Goal: Task Accomplishment & Management: Use online tool/utility

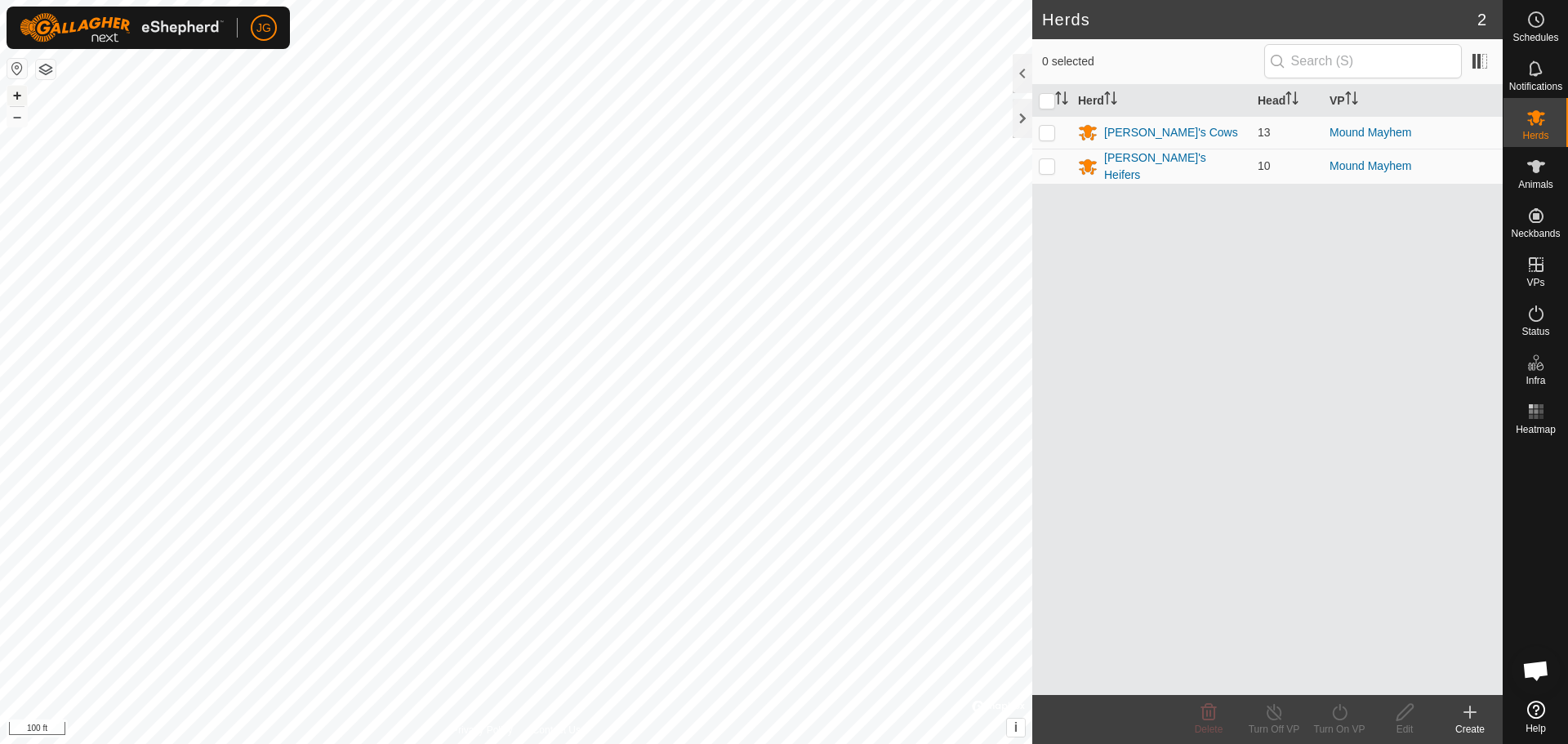
click at [9, 89] on button "+" at bounding box center [17, 96] width 20 height 20
click at [1471, 719] on icon at bounding box center [1470, 712] width 20 height 20
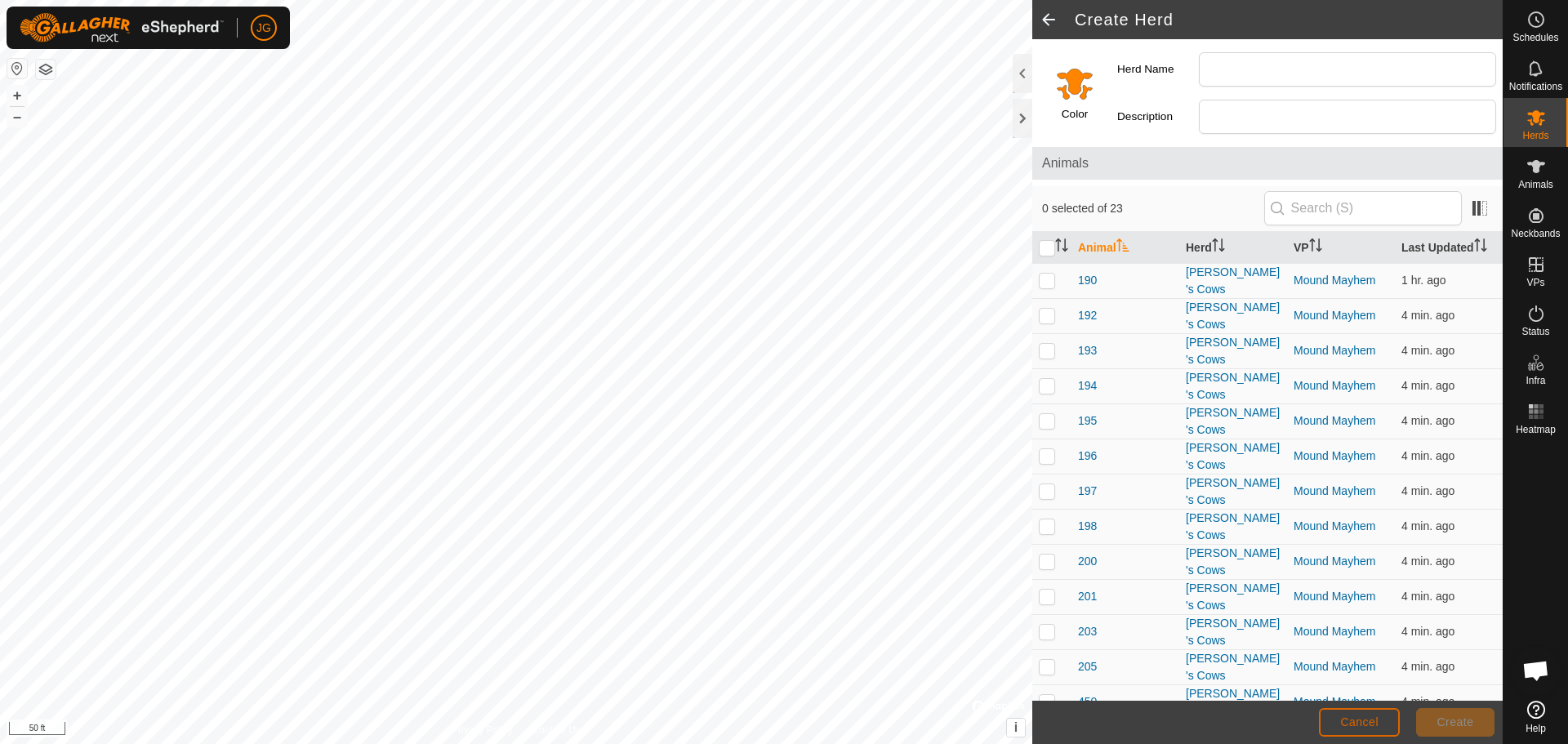
click at [1361, 720] on span "Cancel" at bounding box center [1359, 722] width 38 height 13
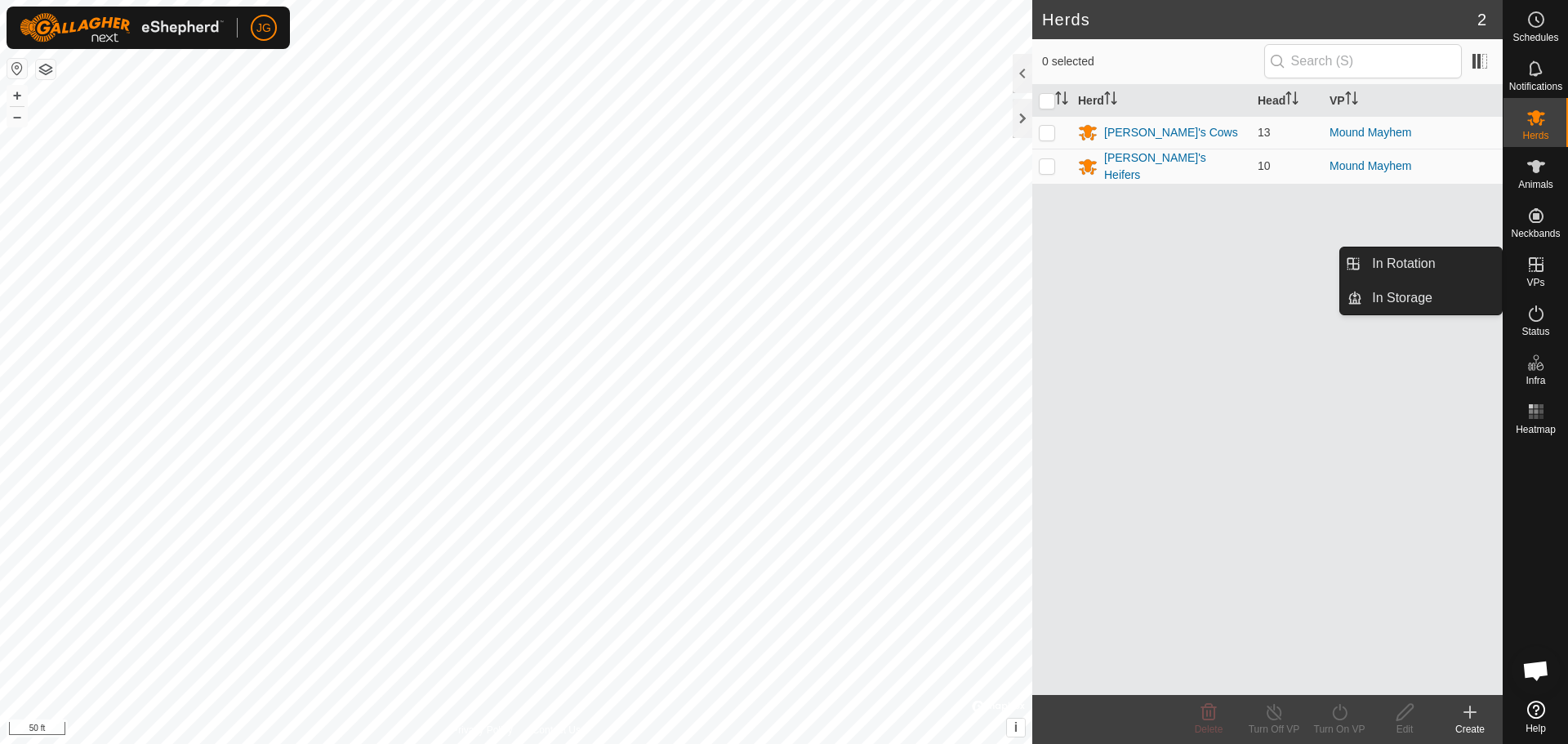
click at [1544, 263] on icon at bounding box center [1536, 264] width 20 height 20
click at [1440, 259] on link "In Rotation" at bounding box center [1432, 263] width 140 height 33
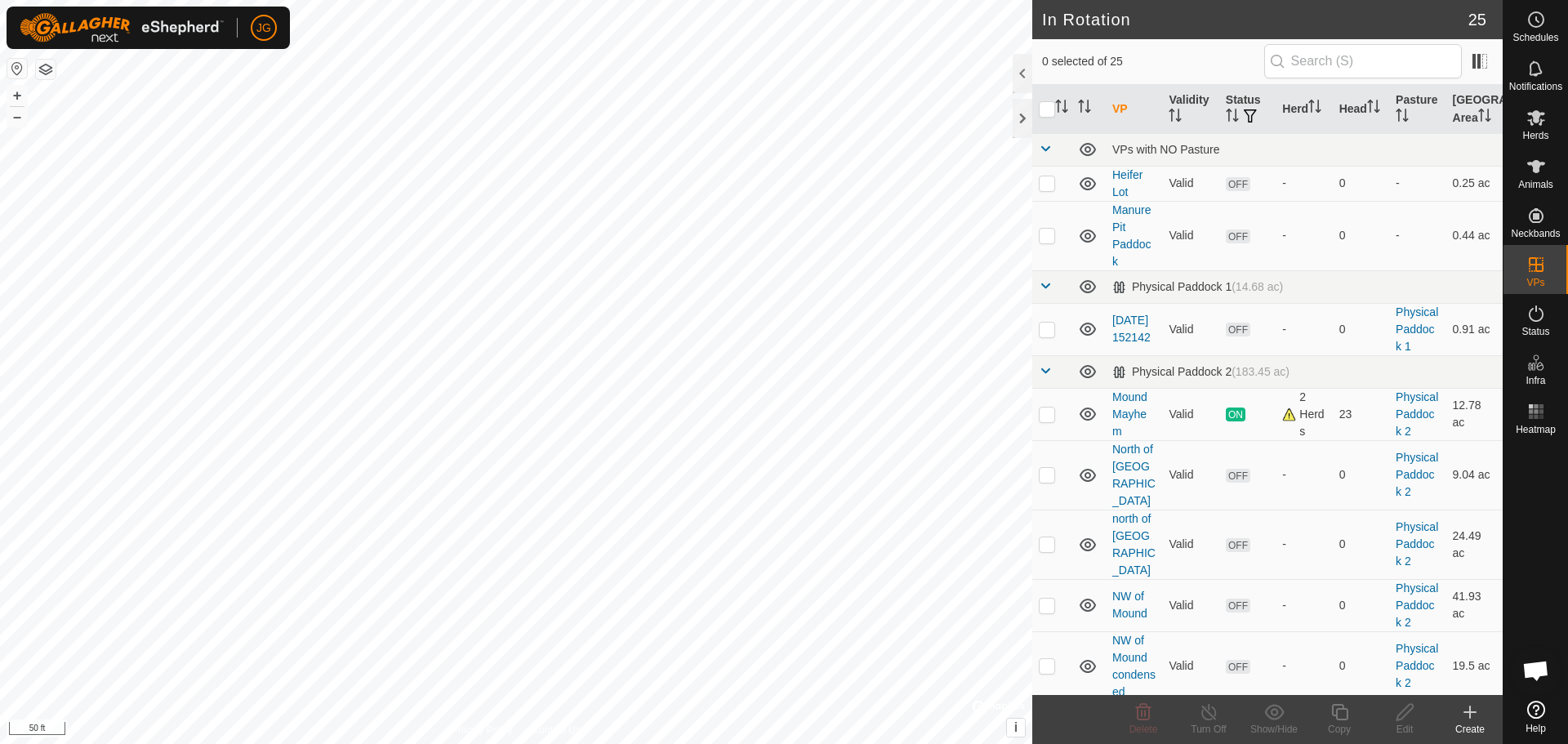
click at [1467, 713] on icon at bounding box center [1470, 713] width 12 height 0
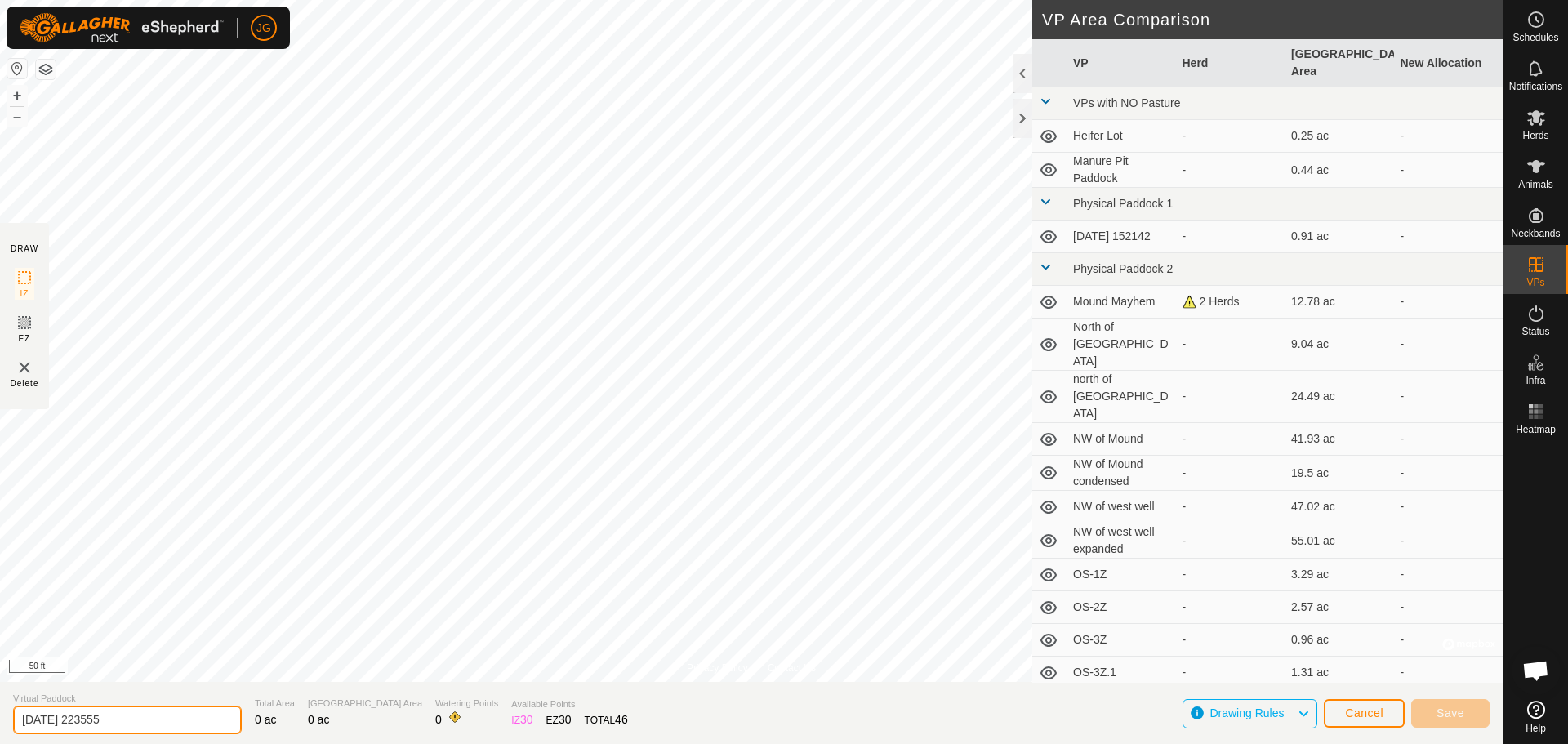
click at [93, 723] on input "[DATE] 223555" at bounding box center [128, 720] width 229 height 28
drag, startPoint x: 130, startPoint y: 723, endPoint x: 14, endPoint y: 724, distance: 116.0
click at [14, 724] on input "[DATE] 223555" at bounding box center [128, 720] width 229 height 28
type input "Around [GEOGRAPHIC_DATA]"
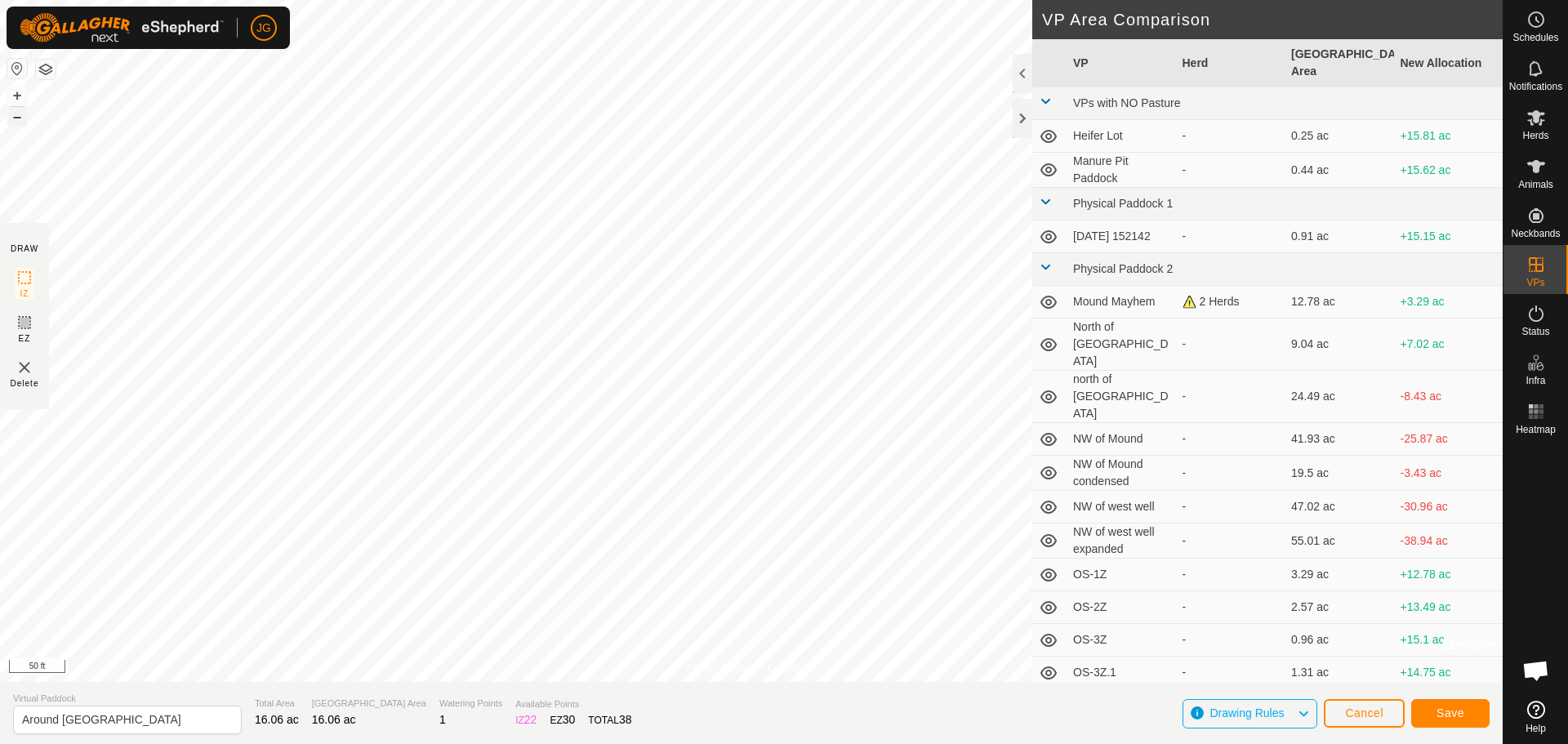
click at [19, 119] on button "–" at bounding box center [17, 117] width 20 height 20
click at [1453, 709] on span "Save" at bounding box center [1450, 713] width 27 height 13
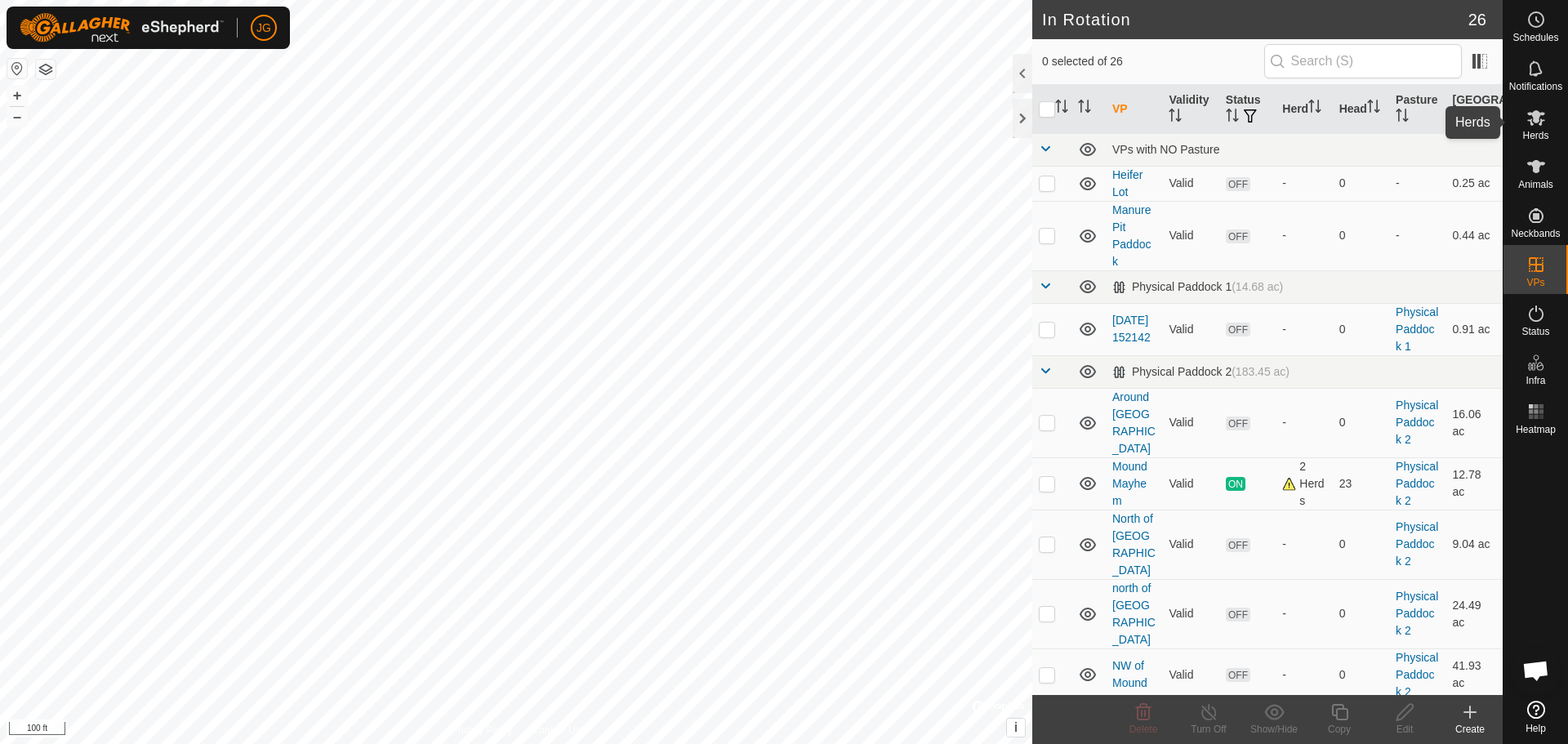
click at [1536, 117] on icon at bounding box center [1536, 118] width 18 height 16
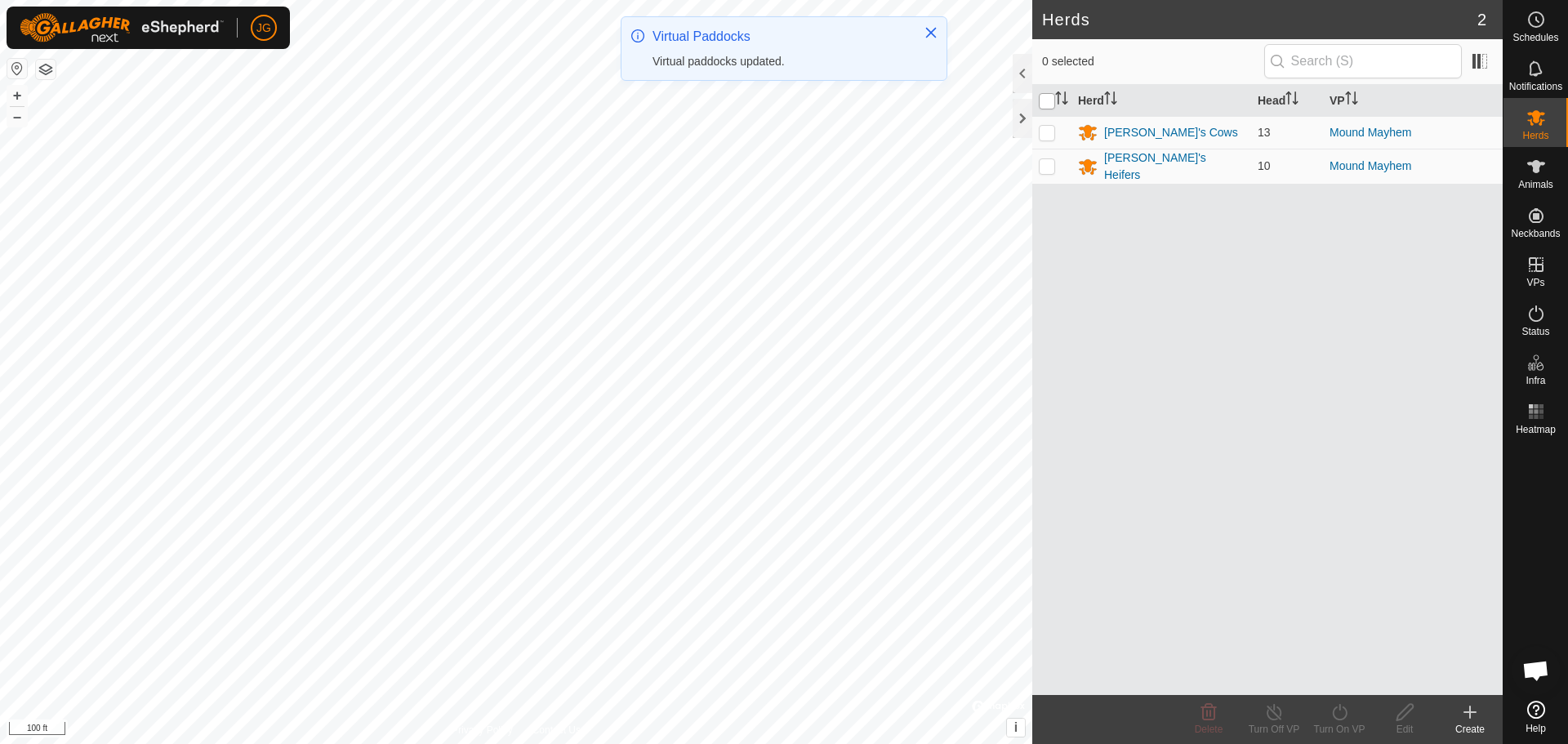
click at [1048, 99] on input "checkbox" at bounding box center [1047, 101] width 16 height 16
checkbox input "true"
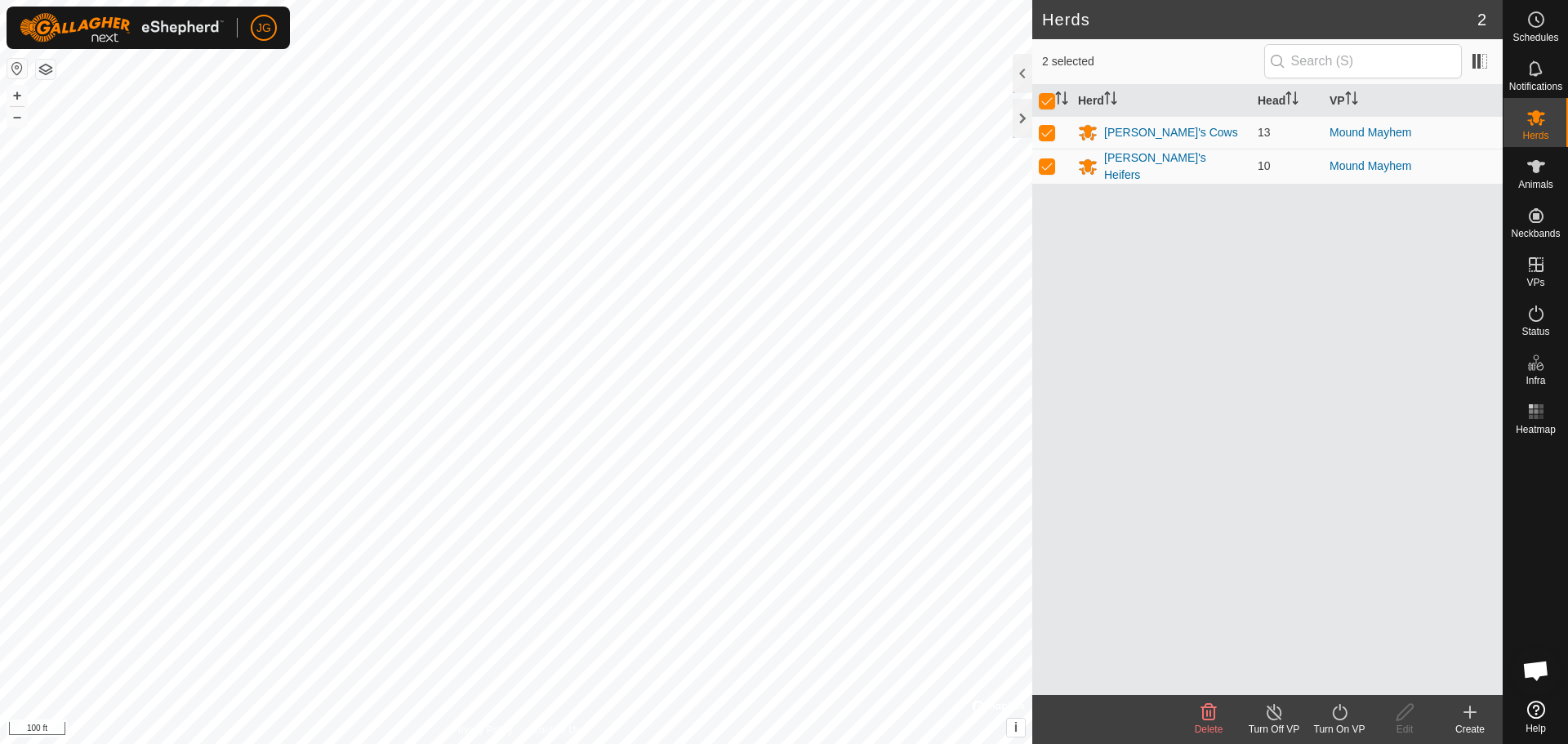
click at [1342, 709] on icon at bounding box center [1339, 712] width 20 height 20
click at [1331, 675] on link "Now" at bounding box center [1388, 677] width 161 height 33
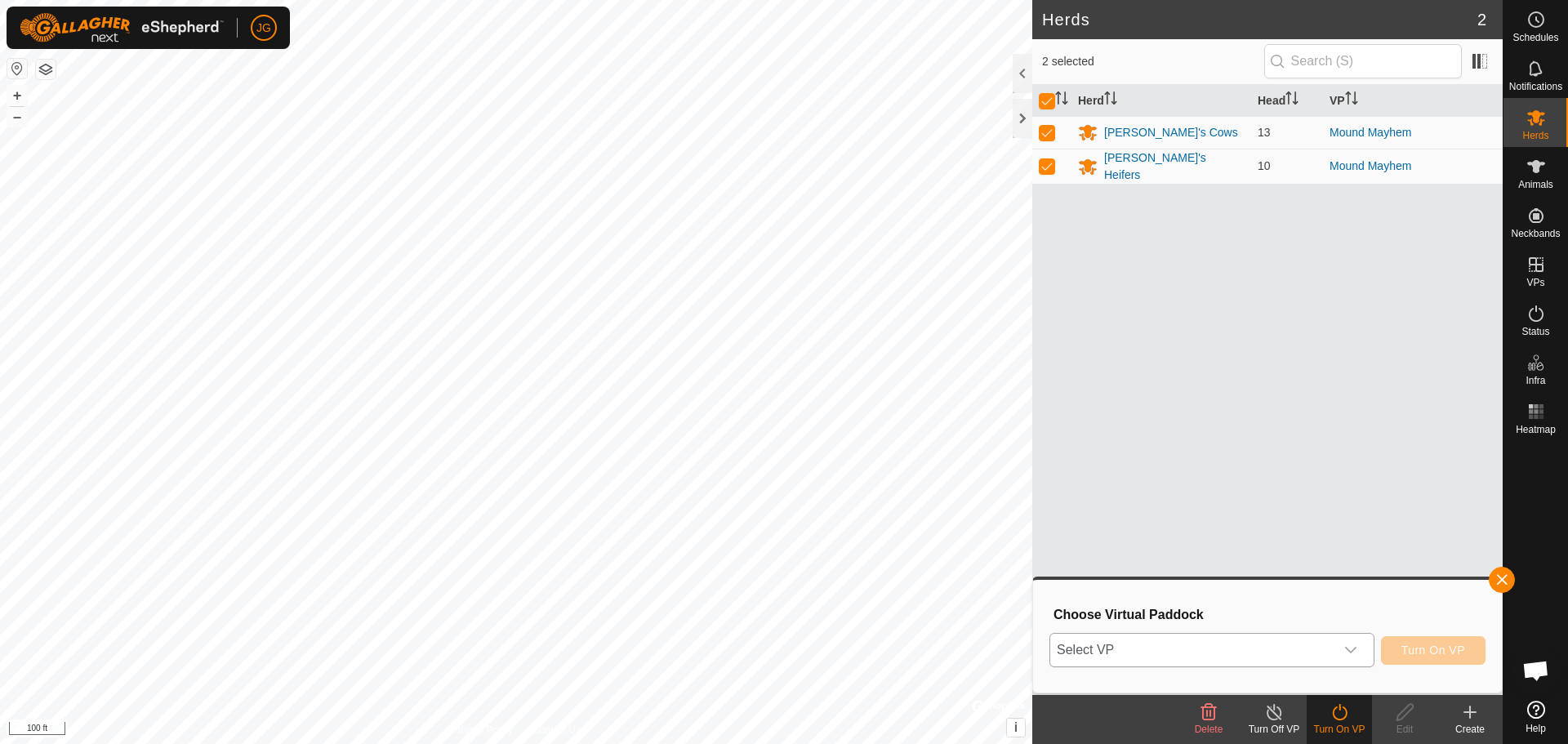
click at [1355, 652] on icon "dropdown trigger" at bounding box center [1351, 650] width 13 height 13
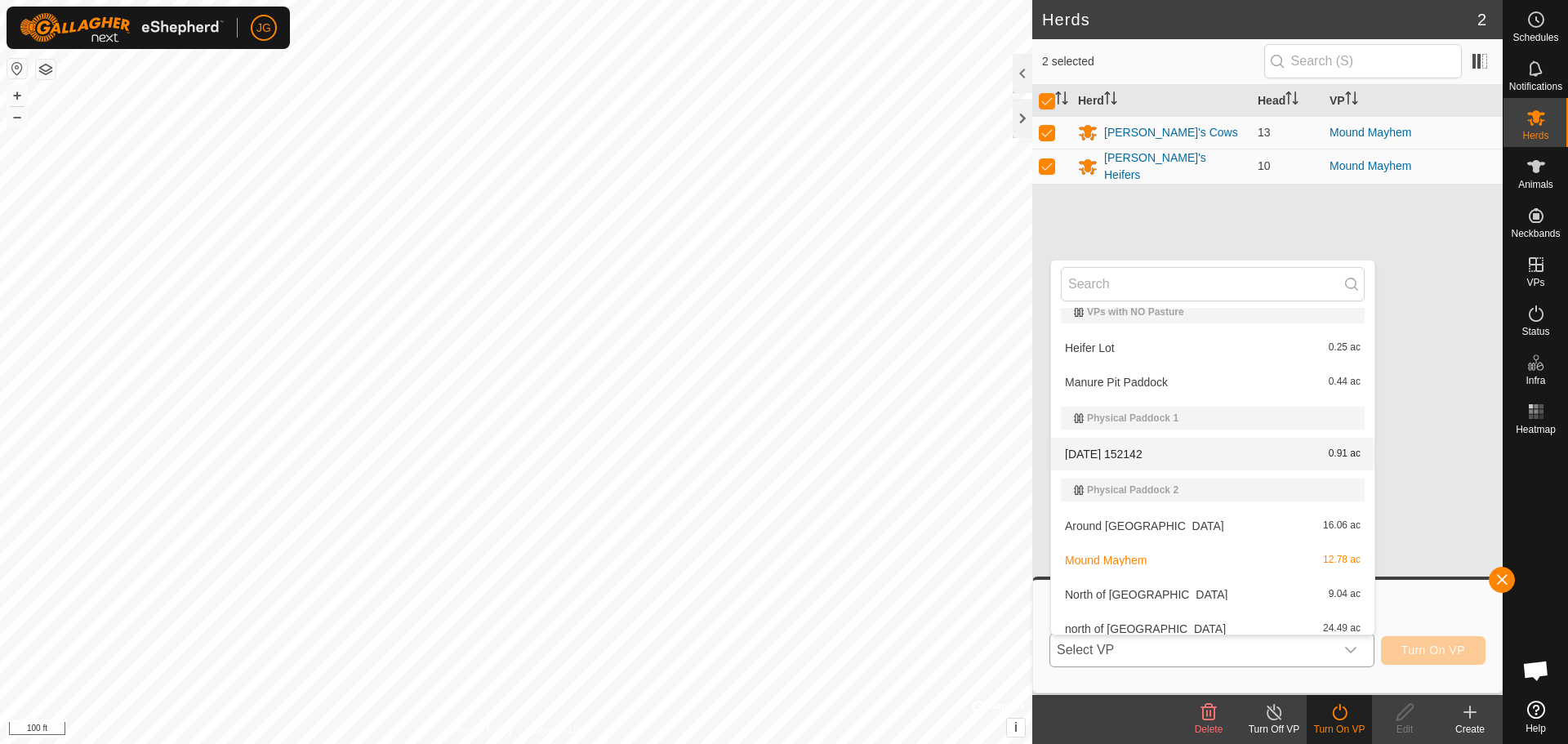
scroll to position [22, 0]
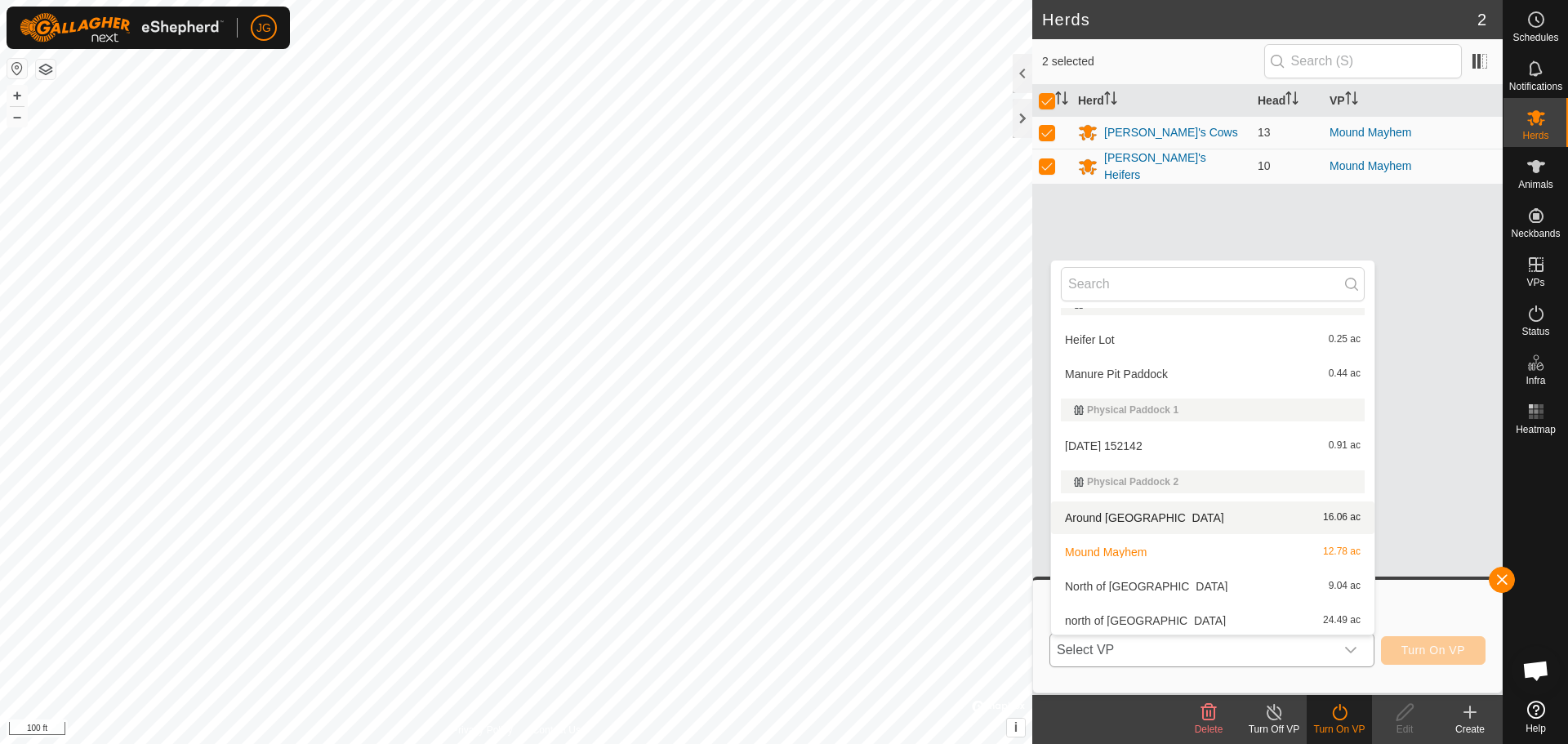
click at [1184, 522] on li "Around north well house 16.06 ac" at bounding box center [1213, 518] width 324 height 33
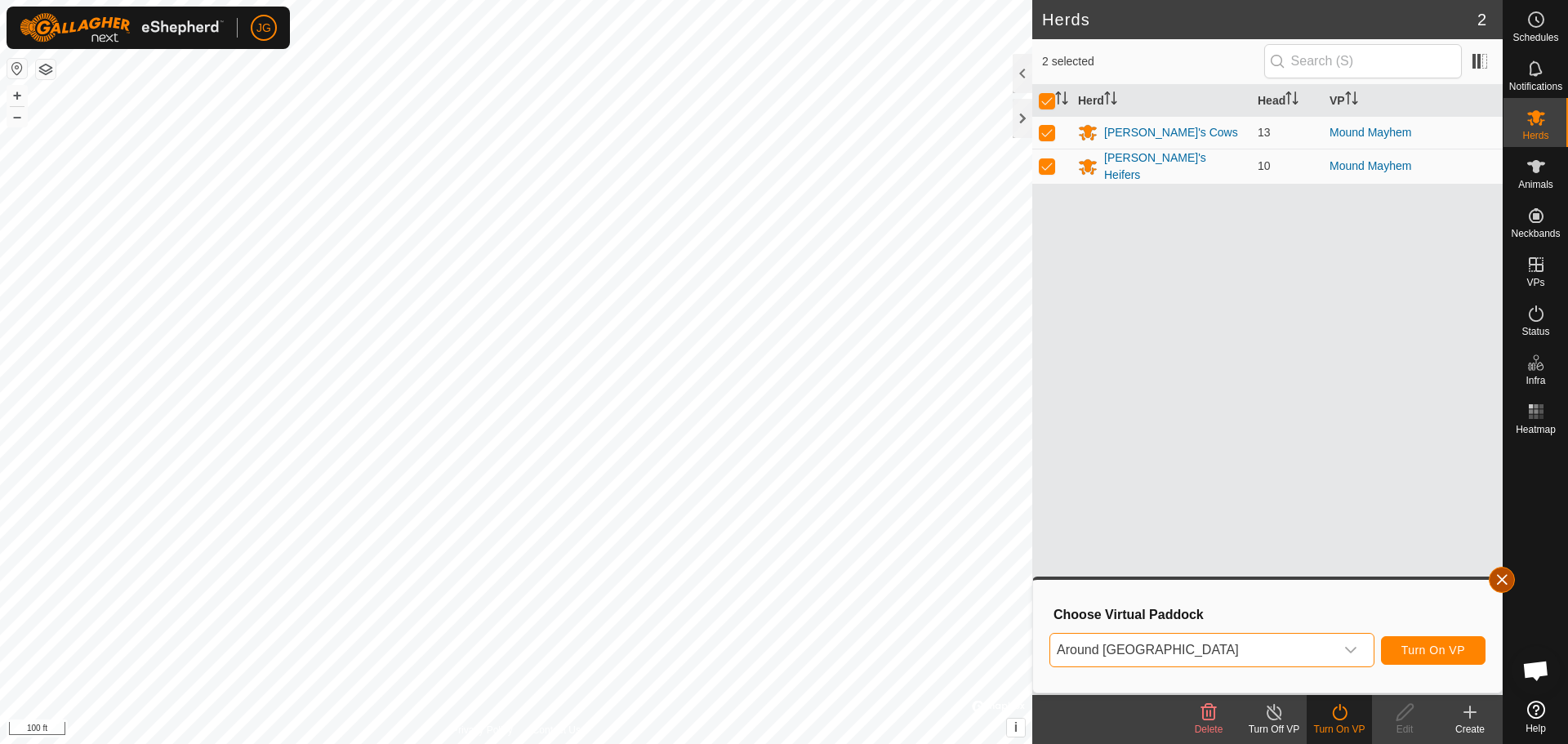
click at [1503, 578] on button "button" at bounding box center [1502, 579] width 26 height 26
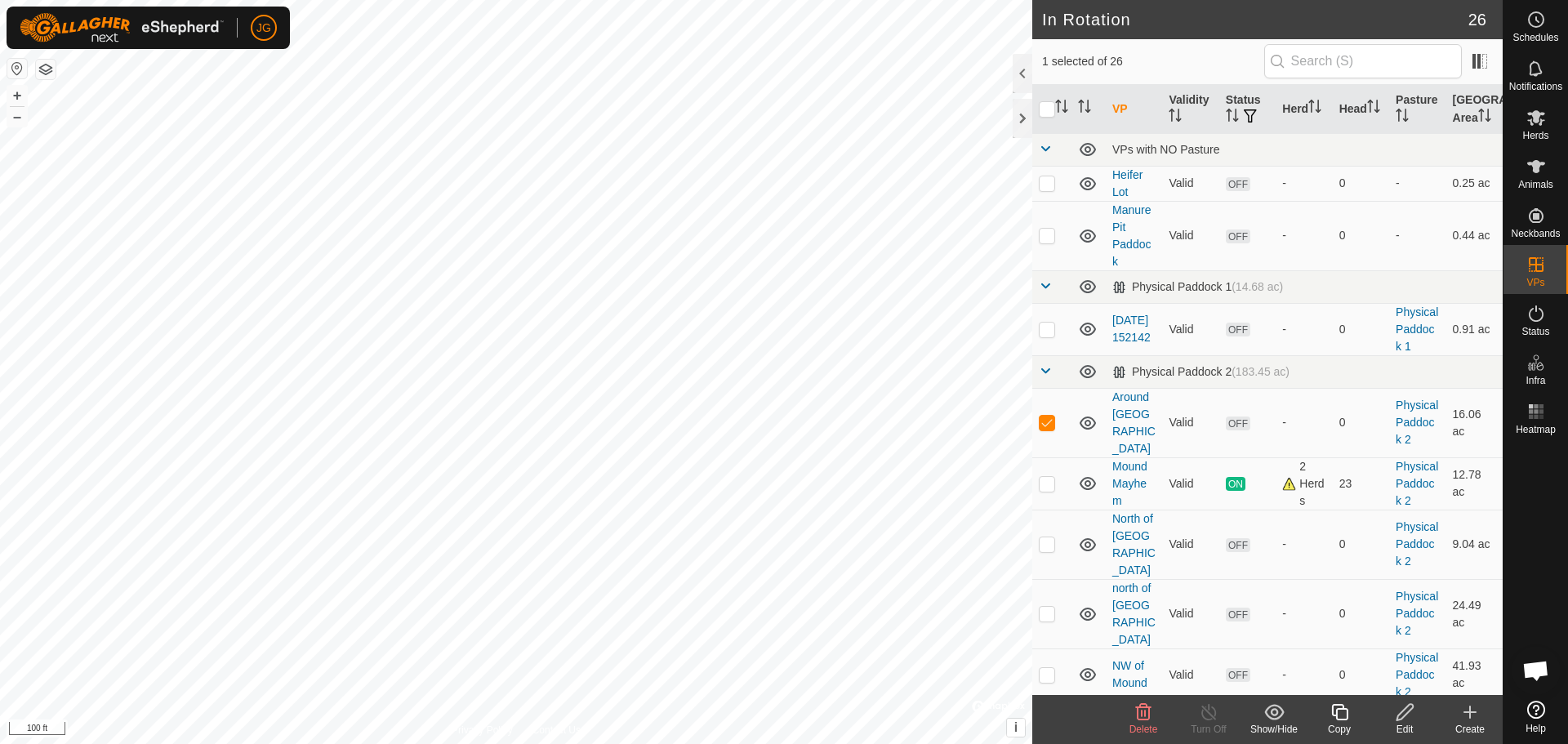
click at [1408, 718] on icon at bounding box center [1405, 712] width 20 height 20
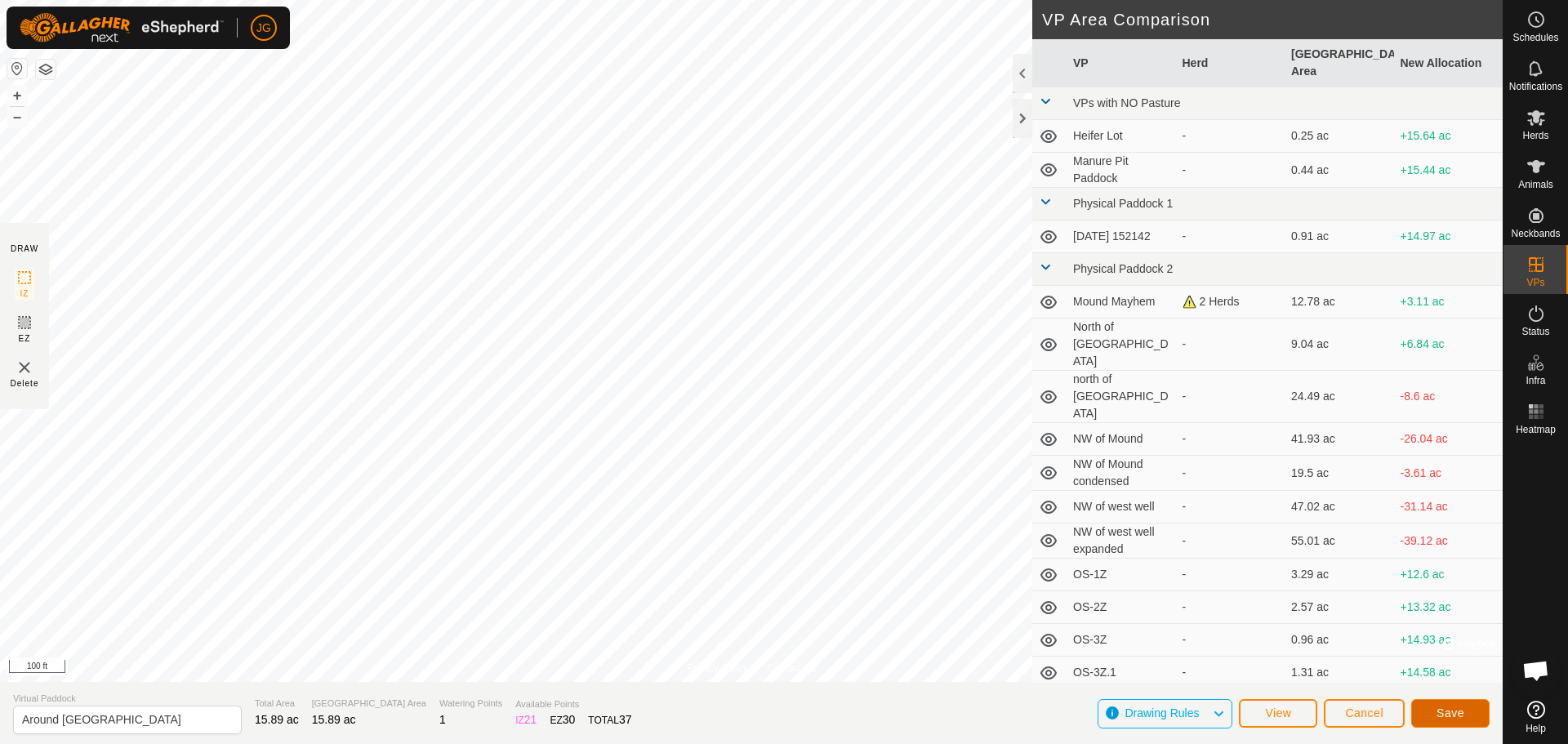
click at [1448, 713] on span "Save" at bounding box center [1450, 713] width 27 height 13
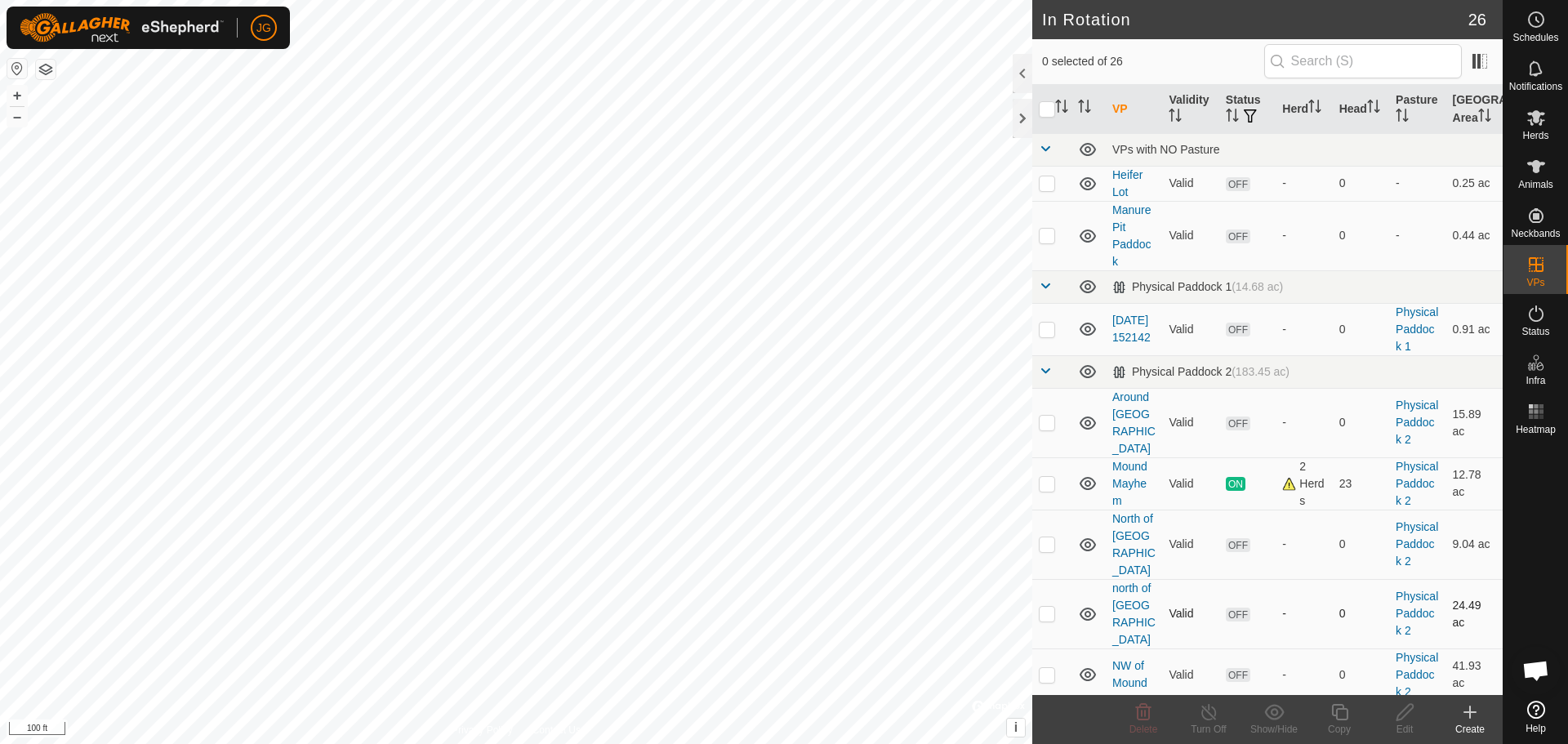
checkbox input "true"
click at [1400, 716] on icon at bounding box center [1405, 712] width 20 height 20
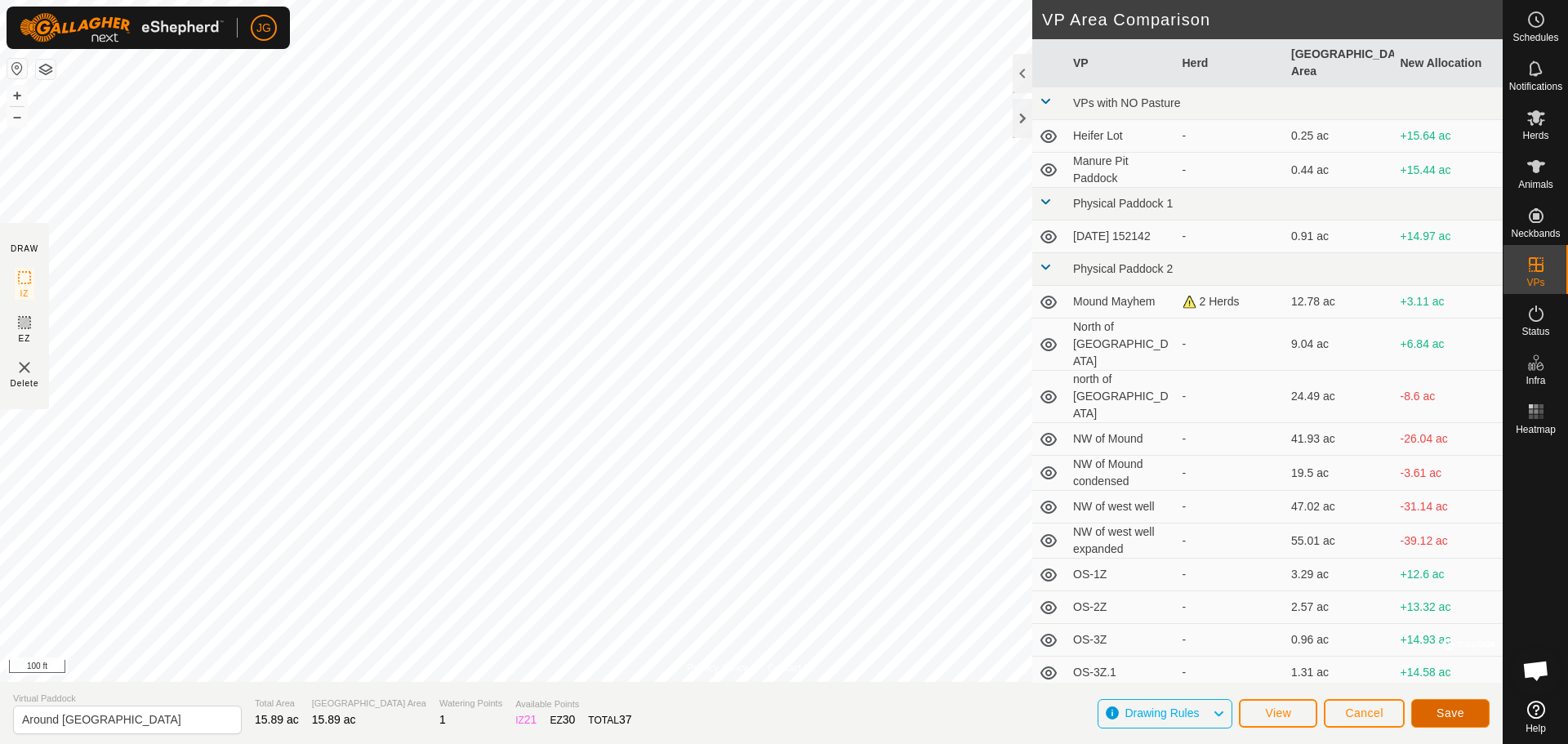
click at [1431, 712] on button "Save" at bounding box center [1450, 714] width 78 height 28
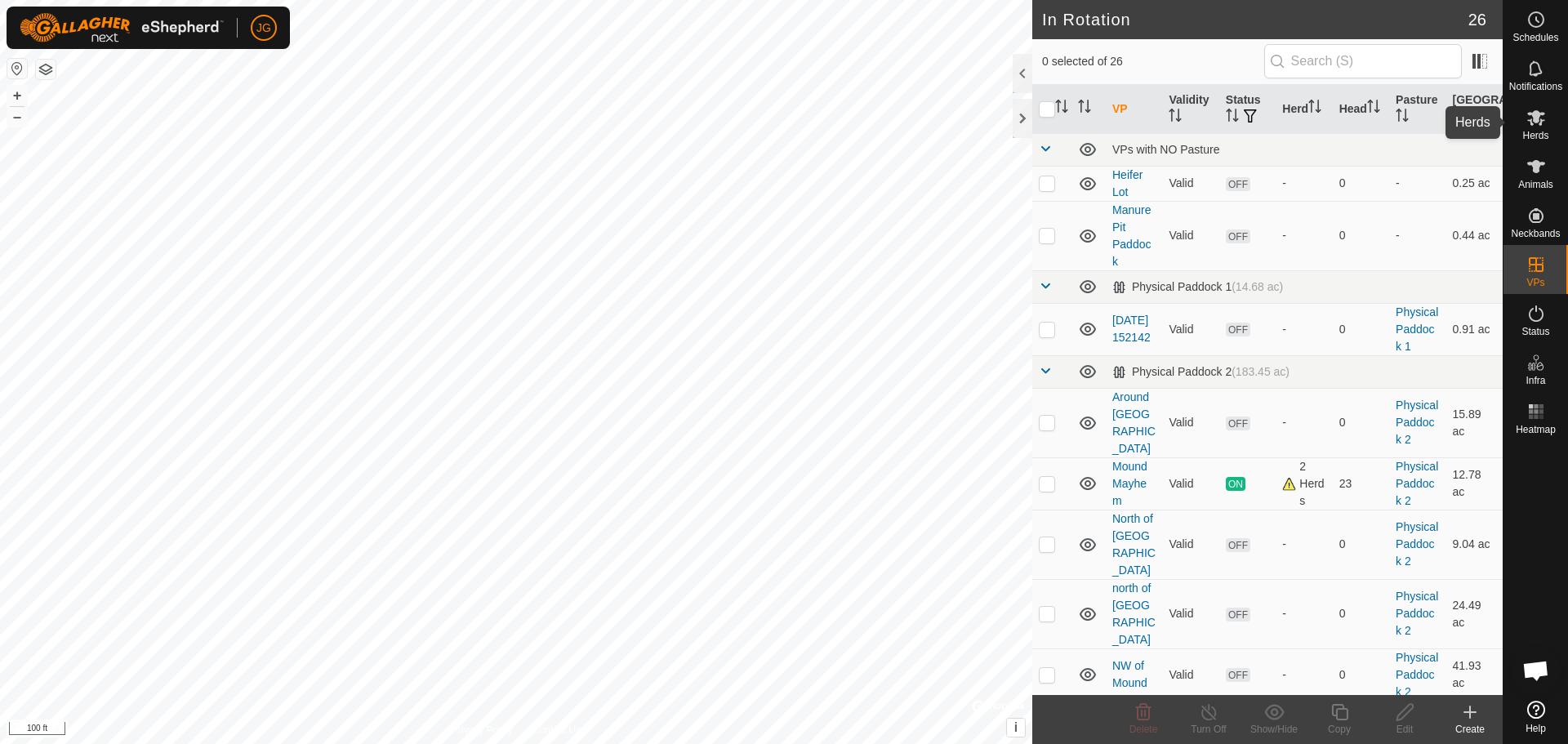
click at [1533, 114] on icon at bounding box center [1536, 118] width 18 height 16
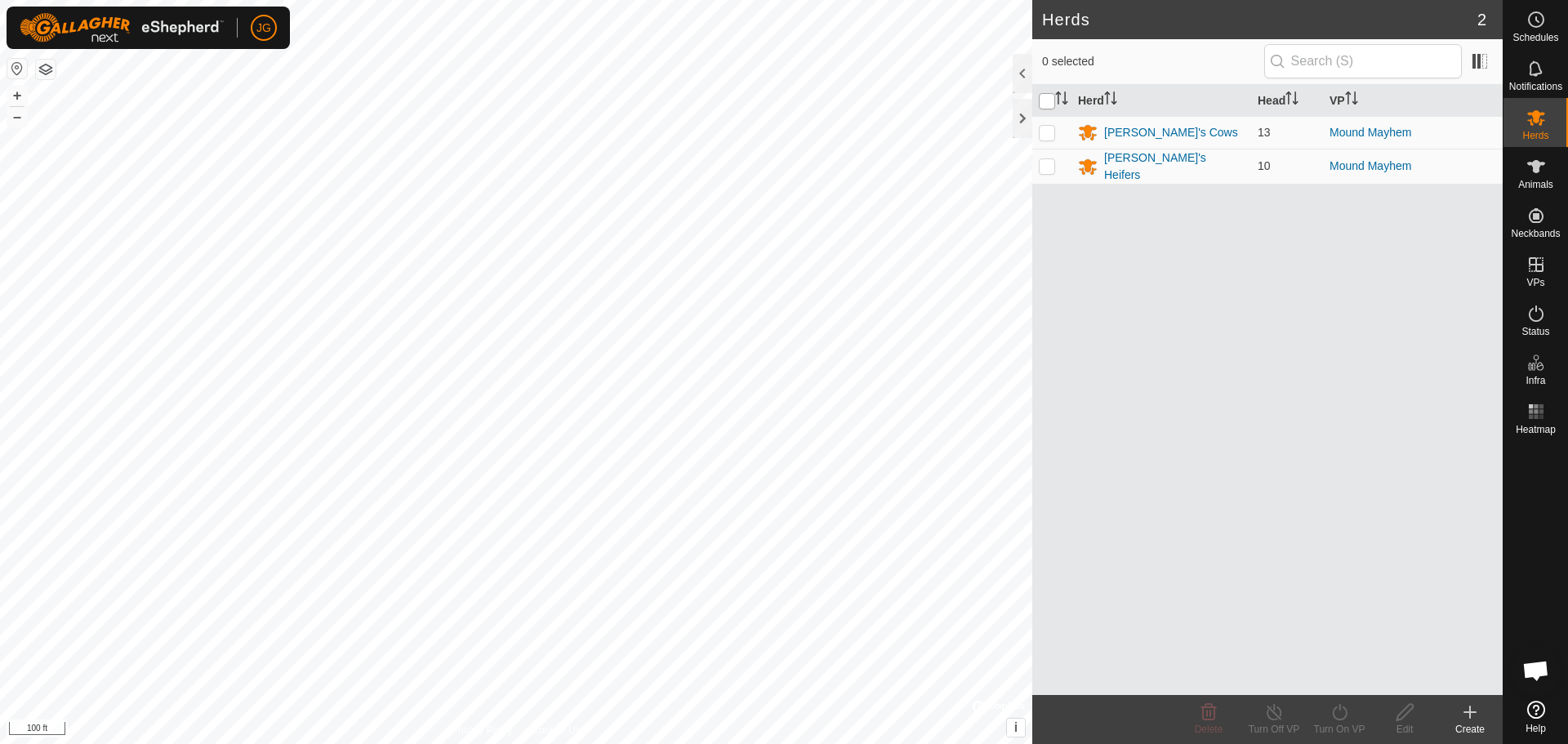
click at [1047, 100] on input "checkbox" at bounding box center [1047, 101] width 16 height 16
checkbox input "true"
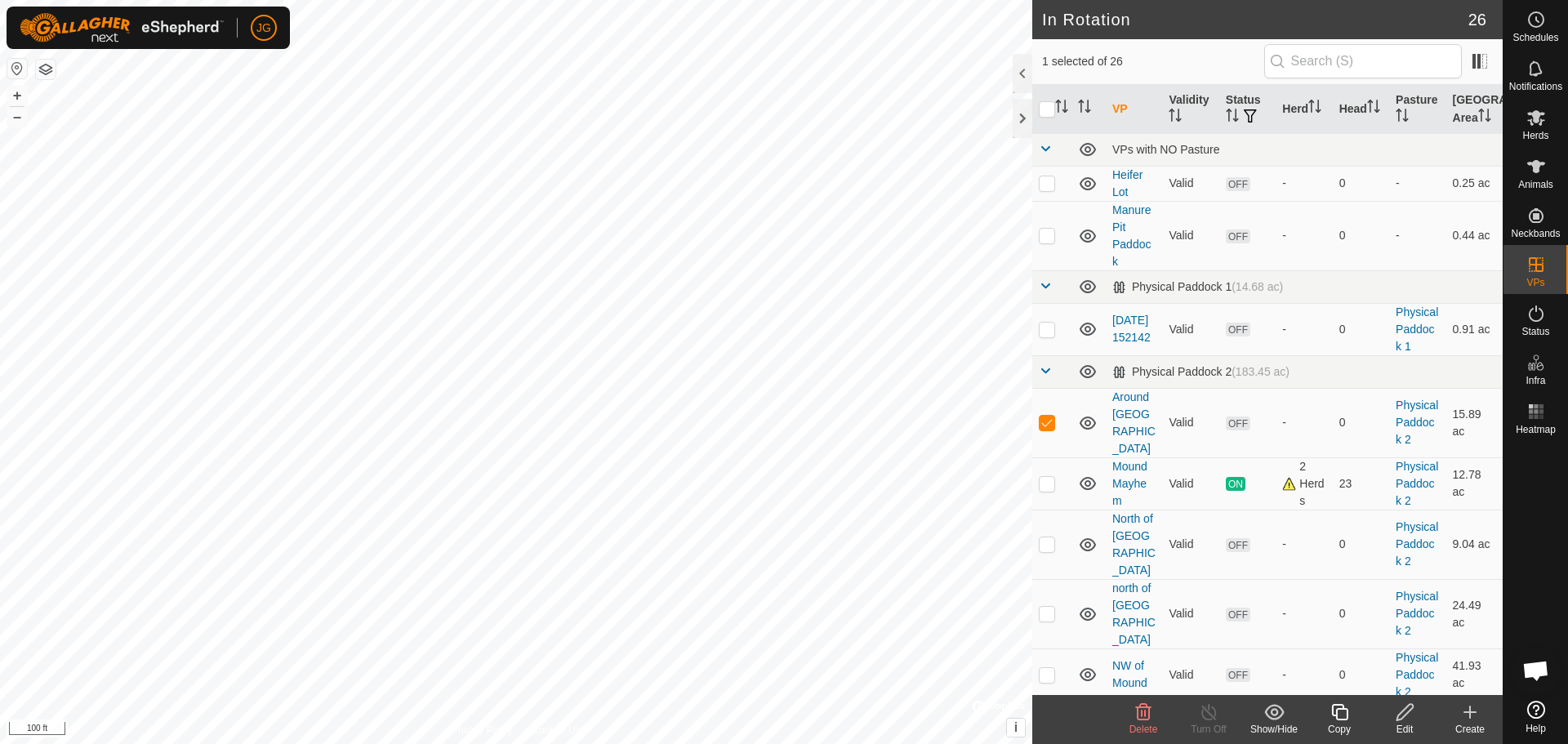
click at [1407, 710] on icon at bounding box center [1405, 712] width 20 height 20
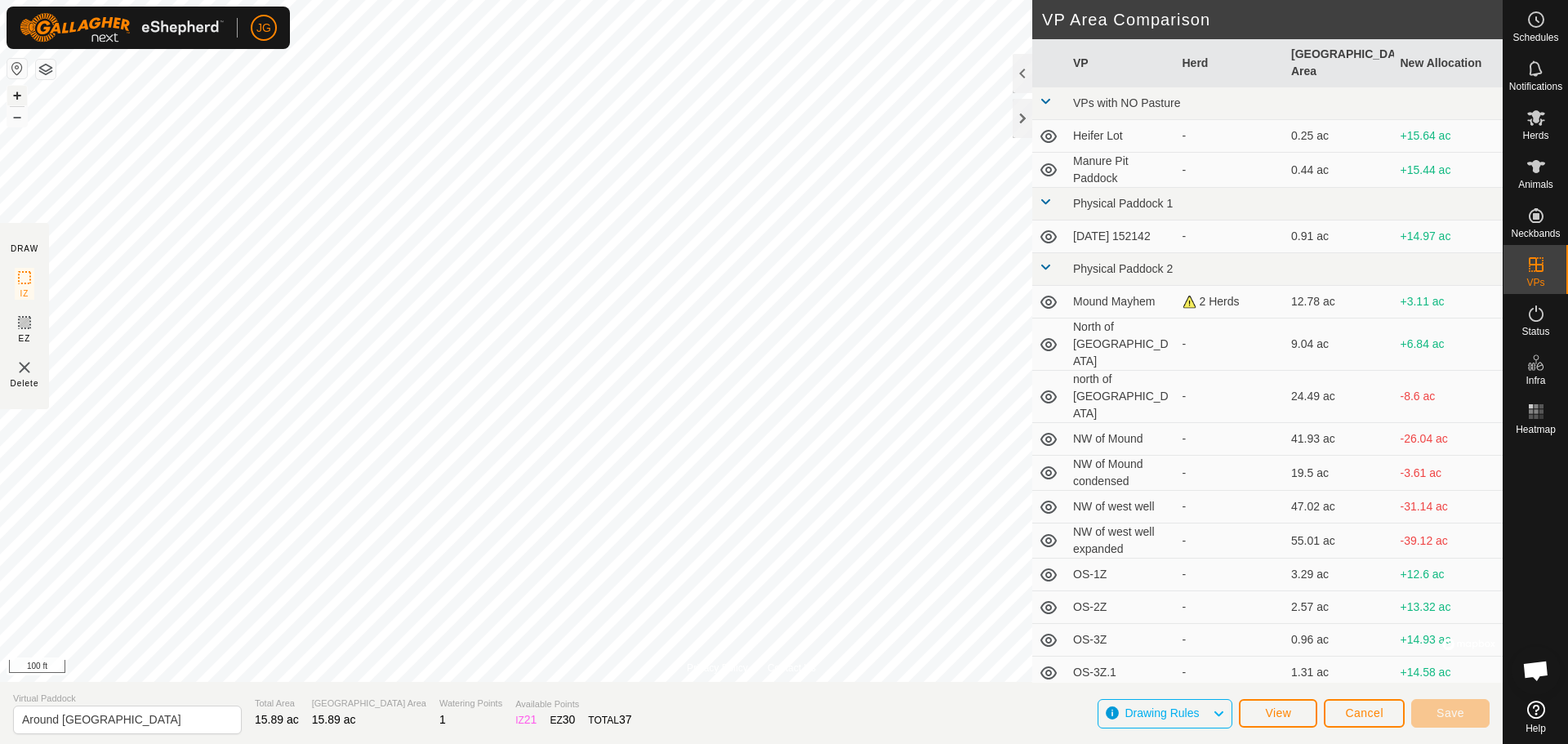
click at [16, 89] on button "+" at bounding box center [17, 96] width 20 height 20
click at [24, 324] on icon at bounding box center [25, 323] width 20 height 20
click at [1451, 714] on span "Save" at bounding box center [1450, 713] width 27 height 13
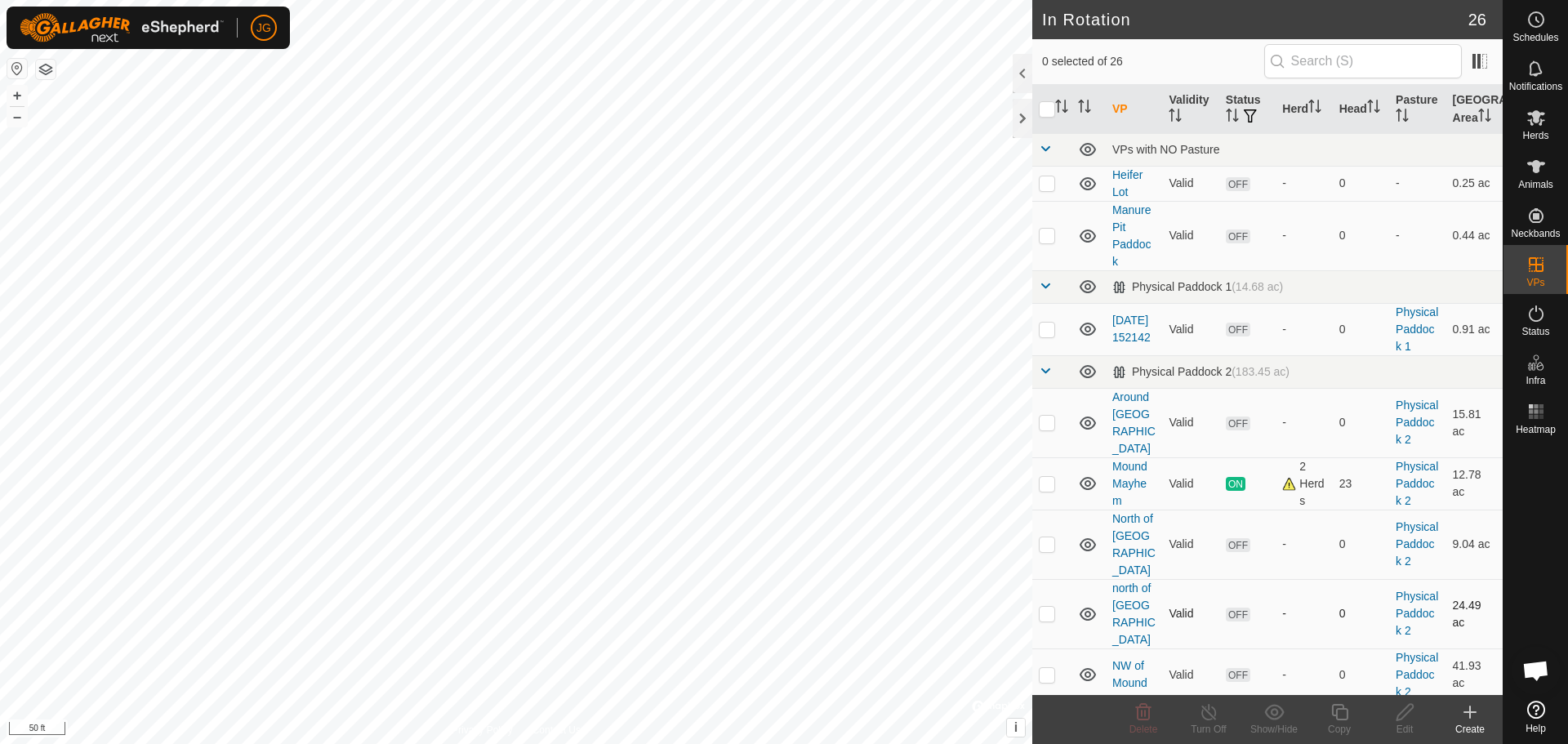
checkbox input "true"
click at [1526, 114] on icon at bounding box center [1536, 118] width 20 height 20
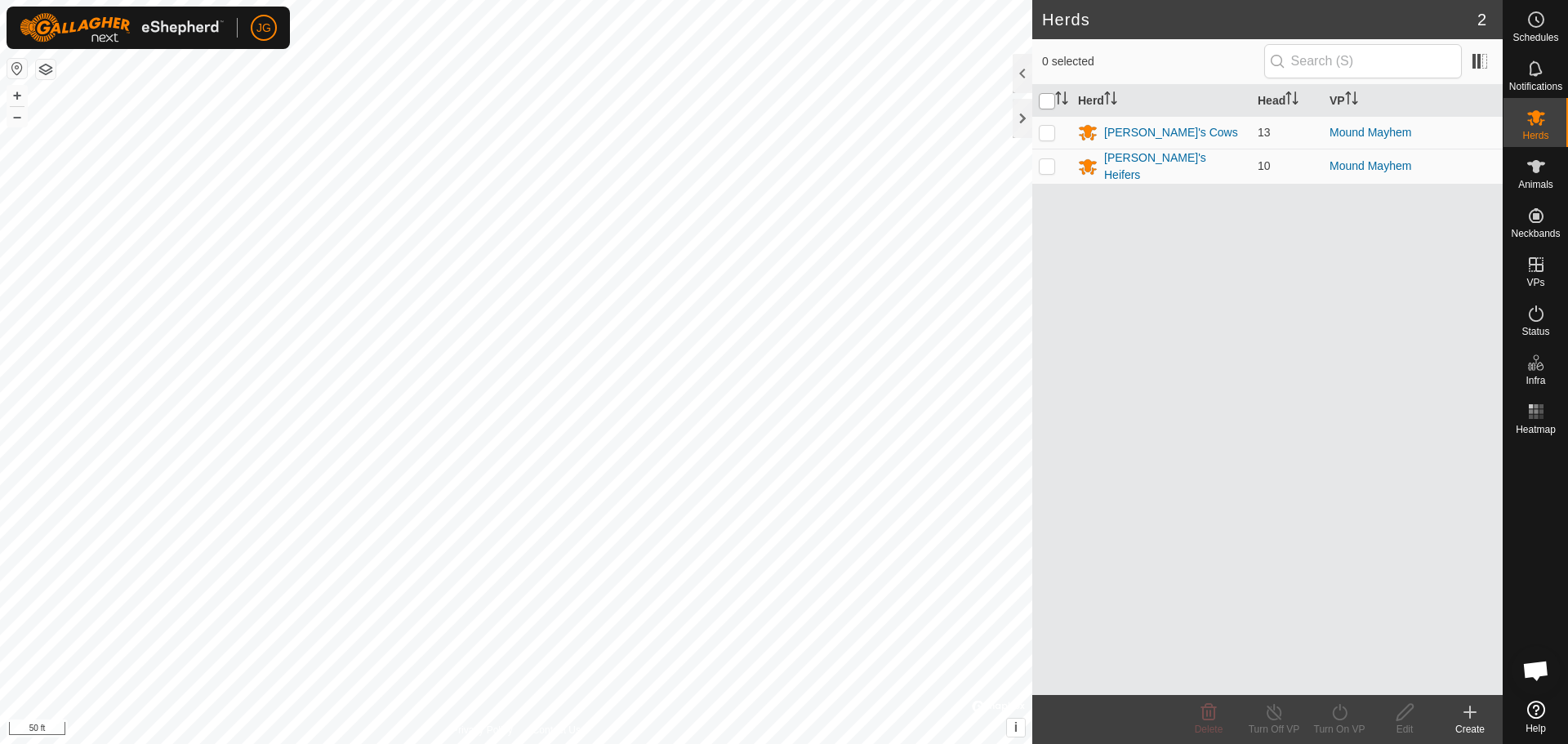
click at [1047, 98] on input "checkbox" at bounding box center [1047, 101] width 16 height 16
checkbox input "true"
click at [1343, 713] on icon at bounding box center [1339, 712] width 20 height 20
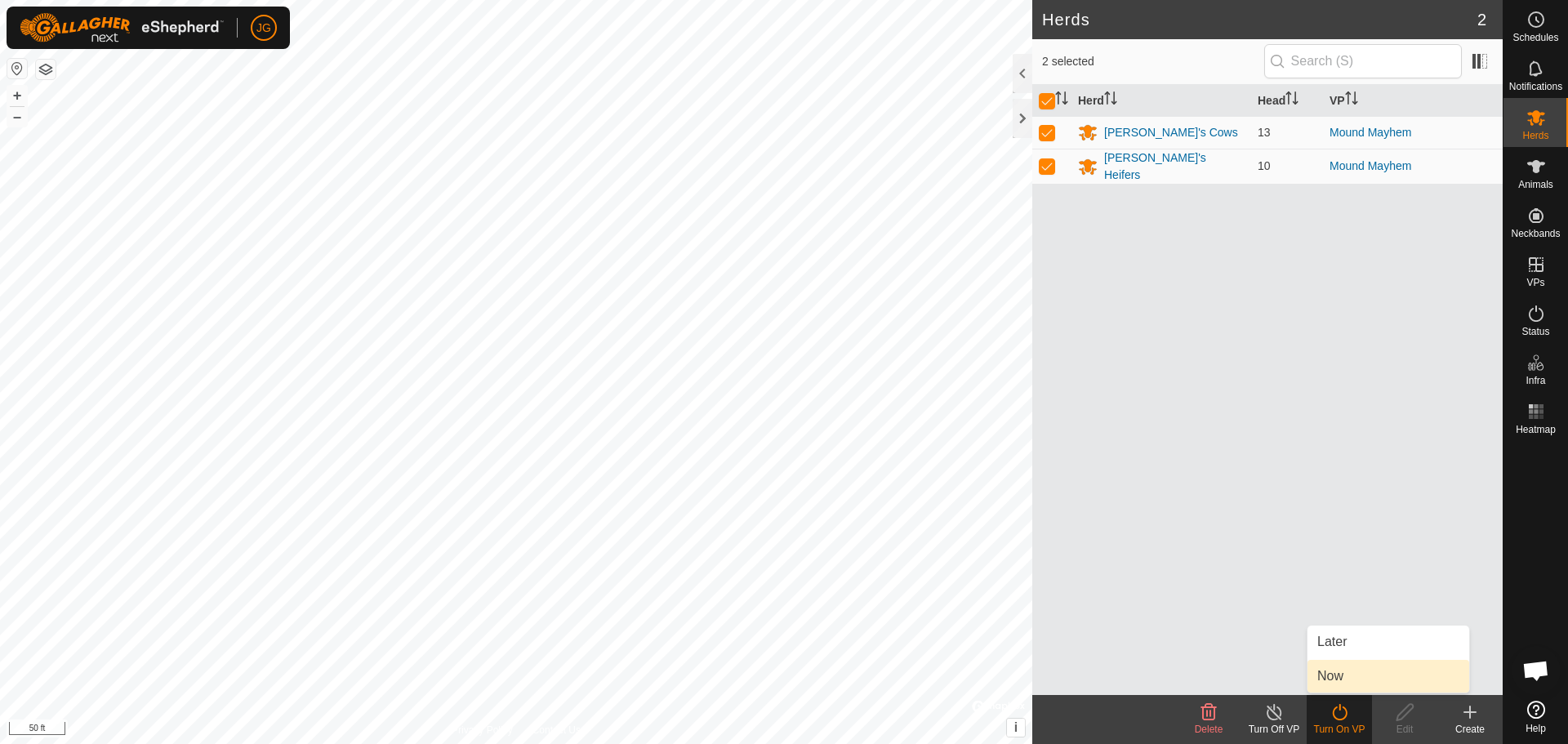
click at [1349, 682] on link "Now" at bounding box center [1388, 677] width 161 height 33
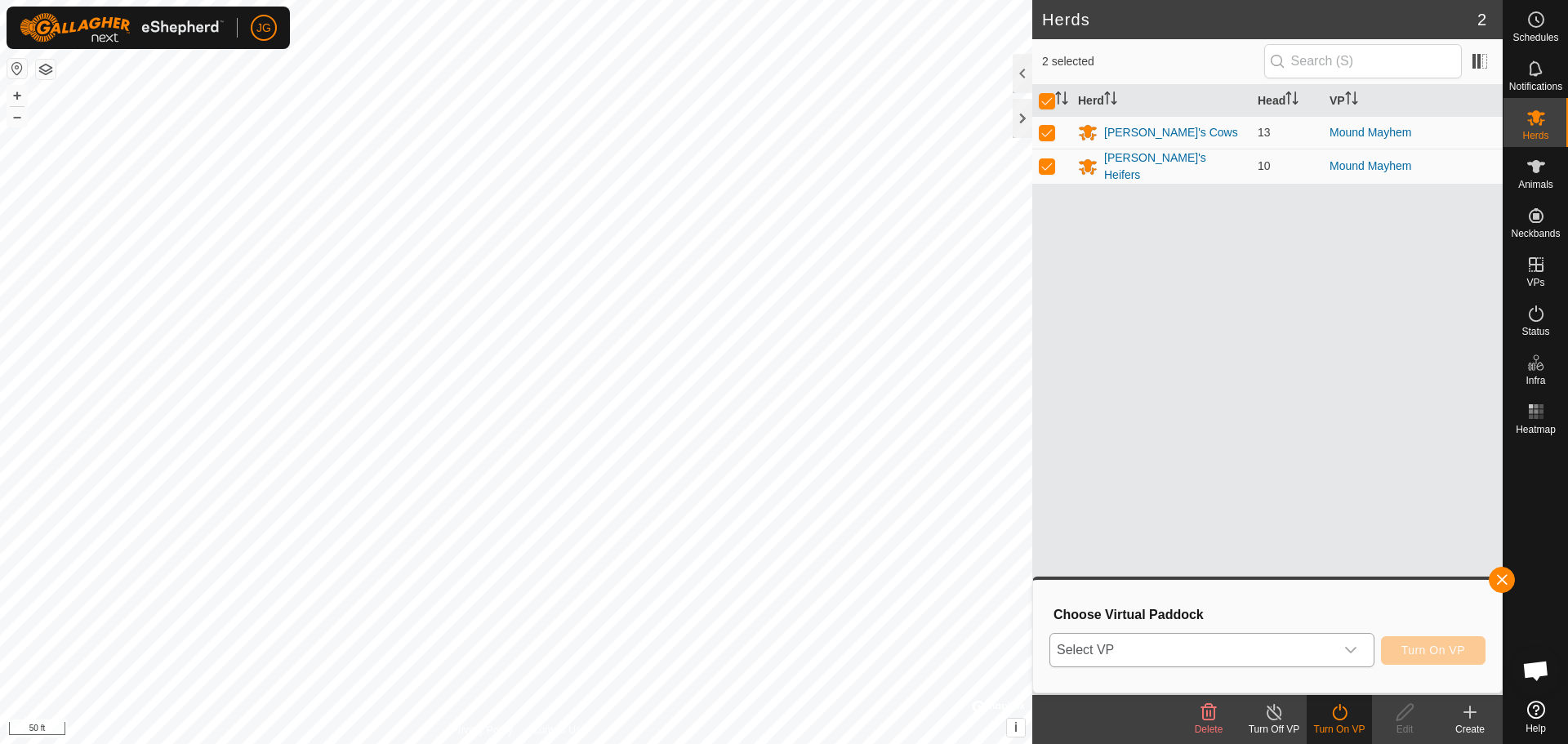
drag, startPoint x: 1351, startPoint y: 646, endPoint x: 1358, endPoint y: 657, distance: 13.0
click at [1358, 657] on div "dropdown trigger" at bounding box center [1351, 650] width 33 height 33
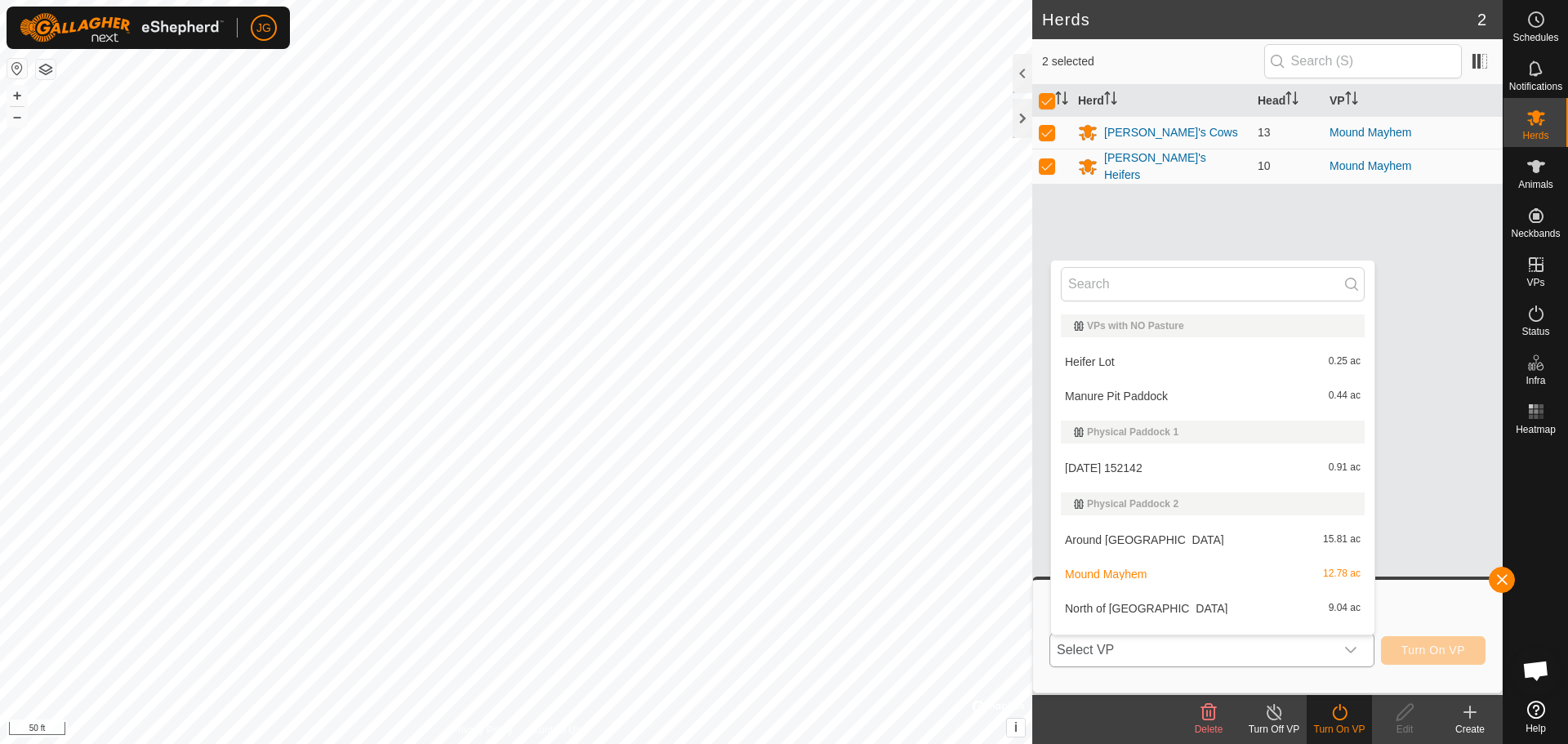
scroll to position [25, 0]
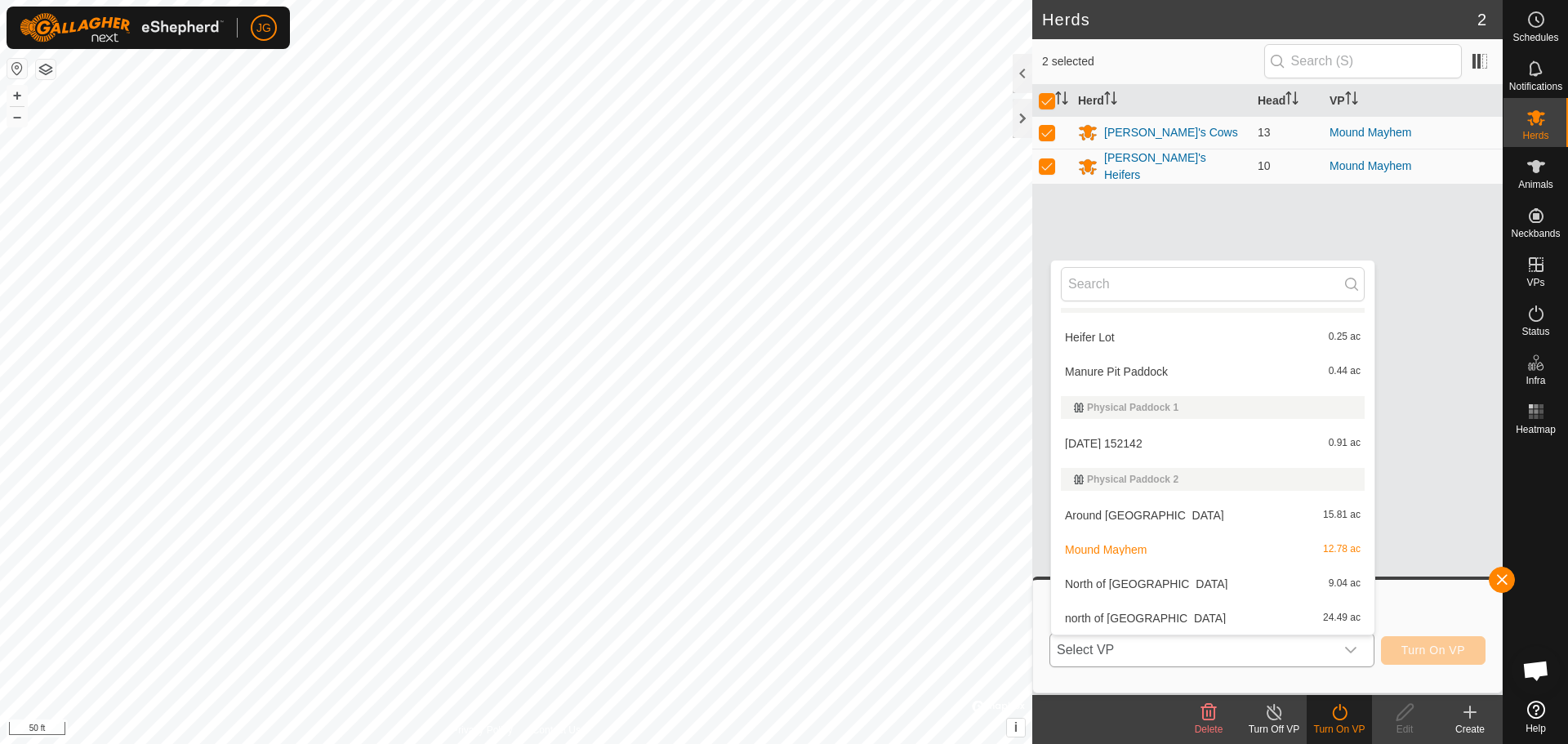
click at [1249, 515] on li "Around north well house 15.81 ac" at bounding box center [1213, 515] width 324 height 33
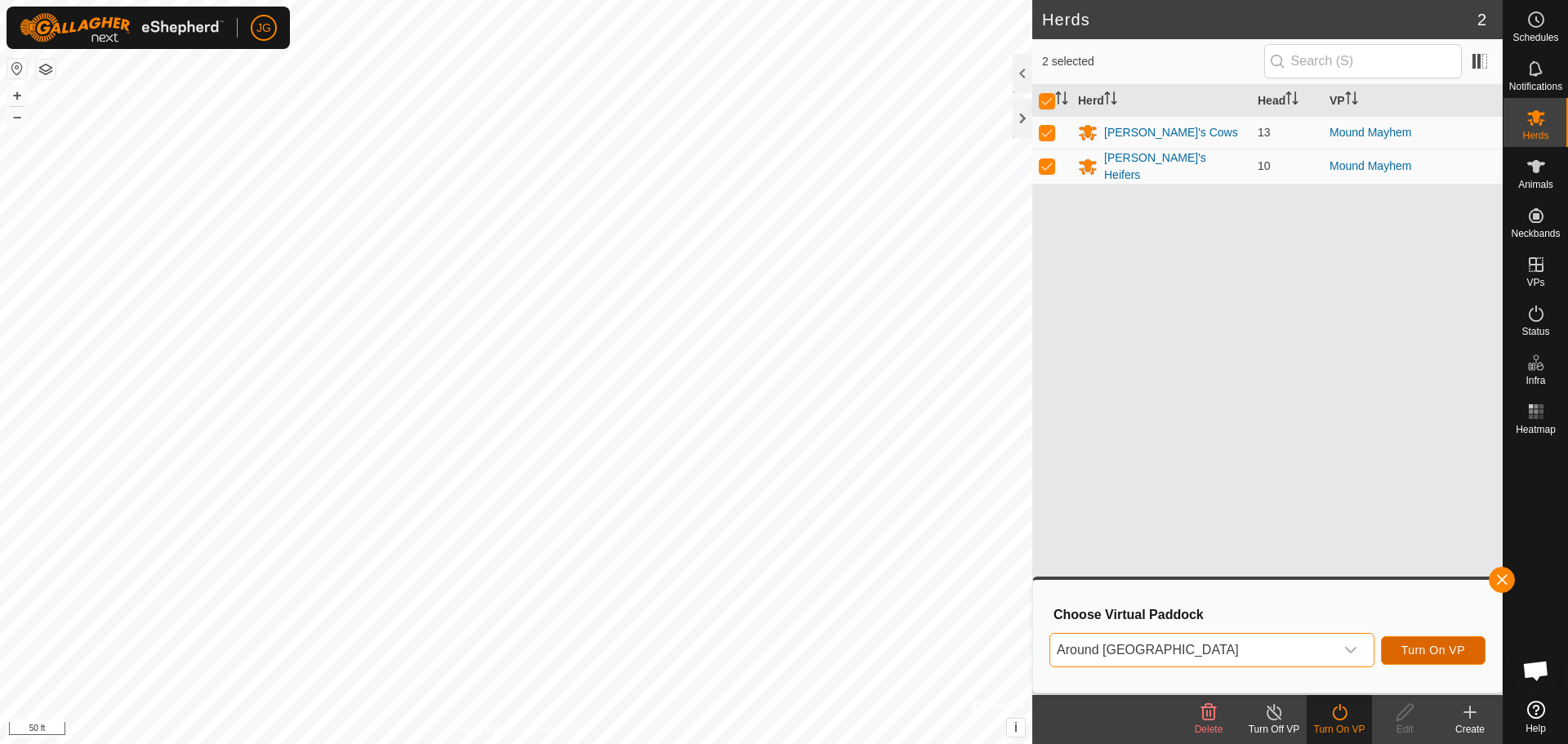
click at [1457, 641] on button "Turn On VP" at bounding box center [1433, 651] width 105 height 28
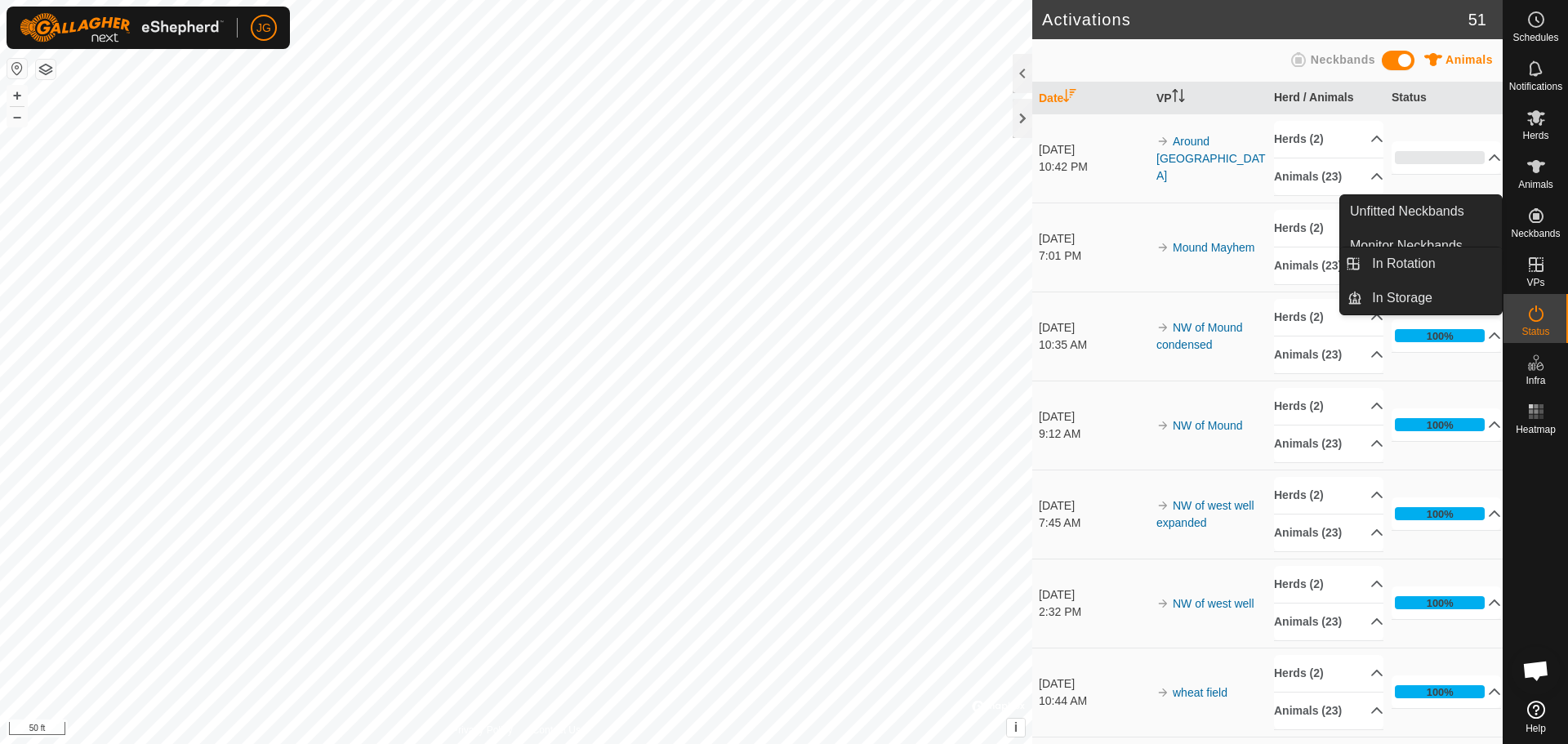
click at [1550, 258] on es-virtualpaddocks-svg-icon at bounding box center [1536, 264] width 29 height 26
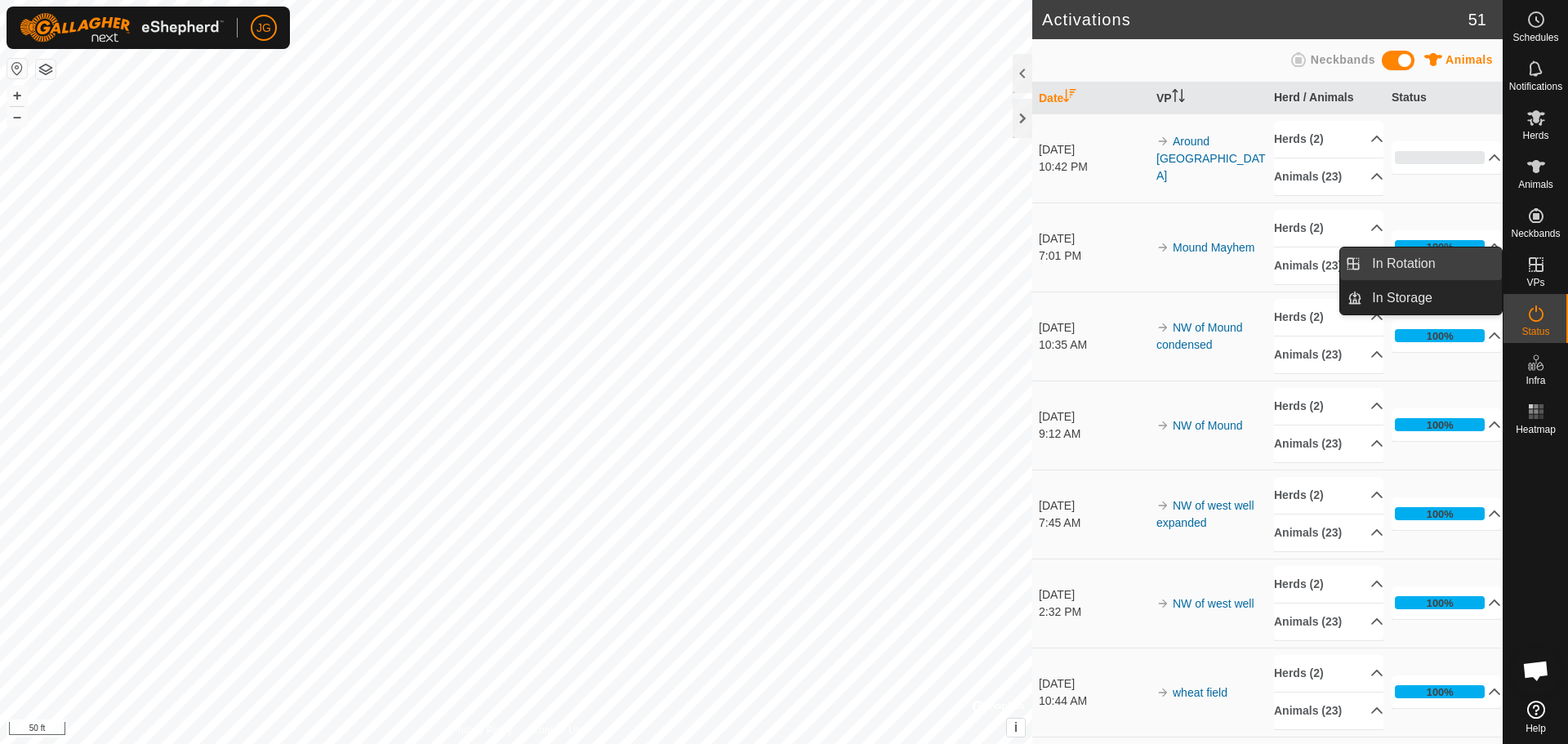
click at [1408, 261] on link "In Rotation" at bounding box center [1432, 263] width 140 height 33
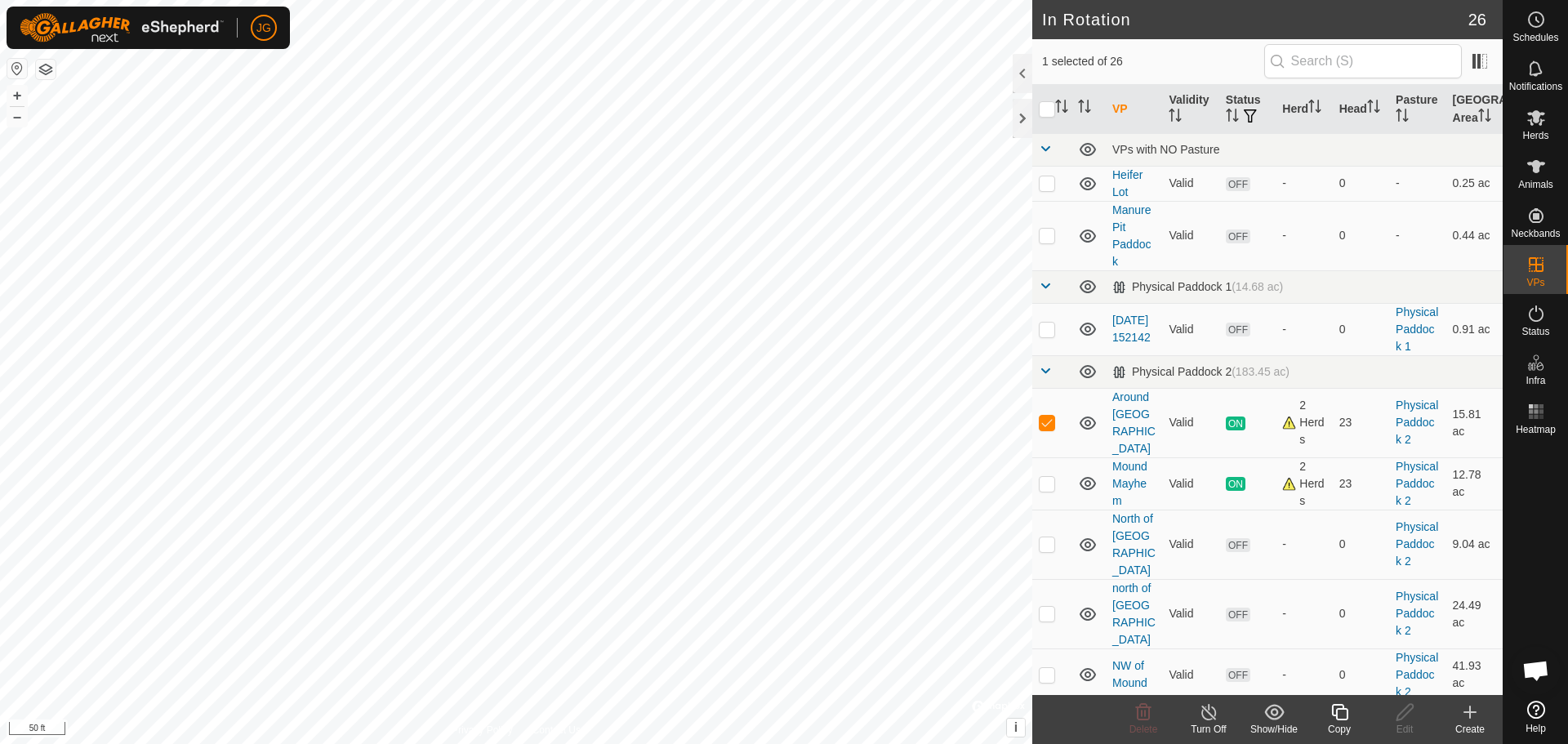
click at [1205, 715] on icon at bounding box center [1209, 712] width 20 height 20
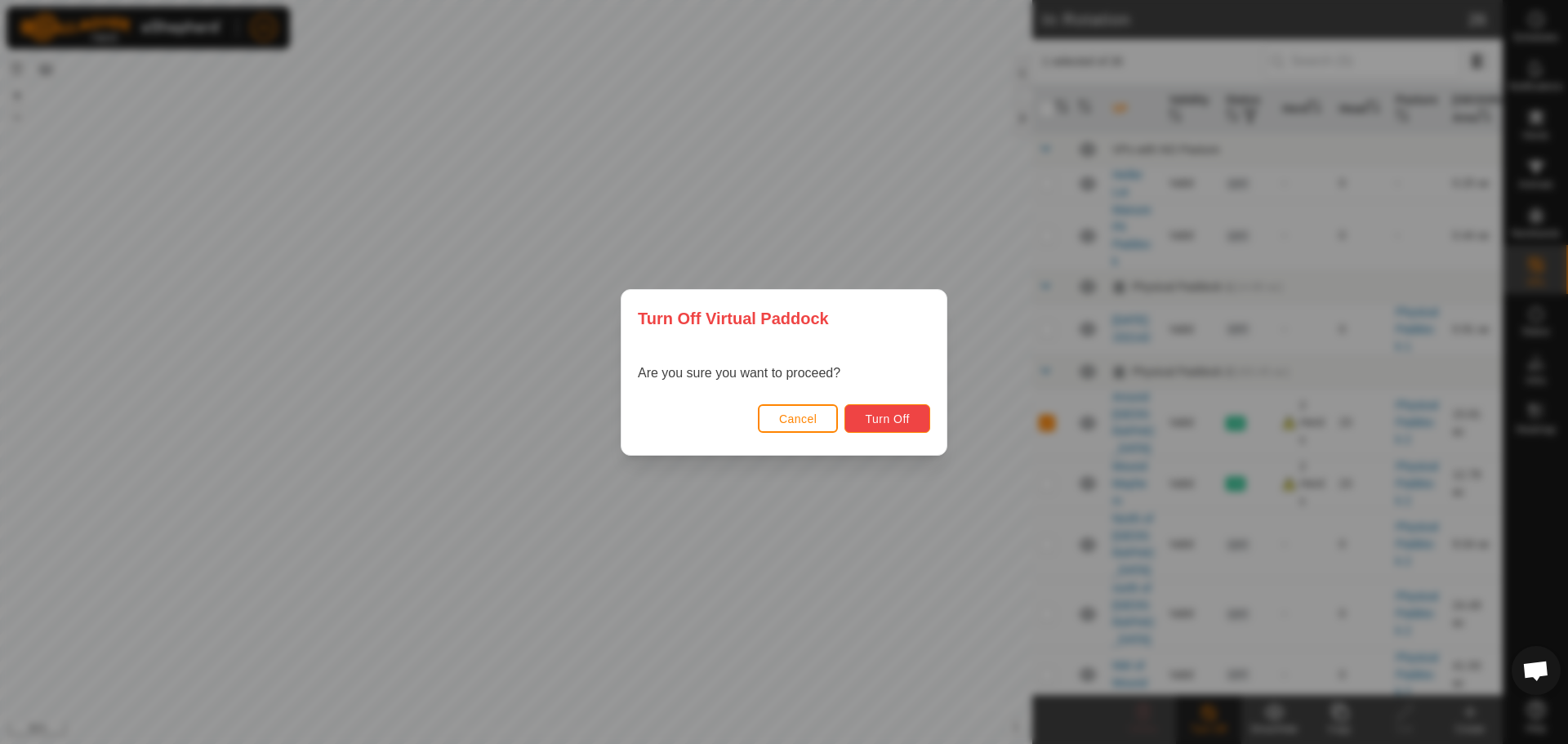
click at [865, 421] on span "Turn Off" at bounding box center [887, 419] width 45 height 13
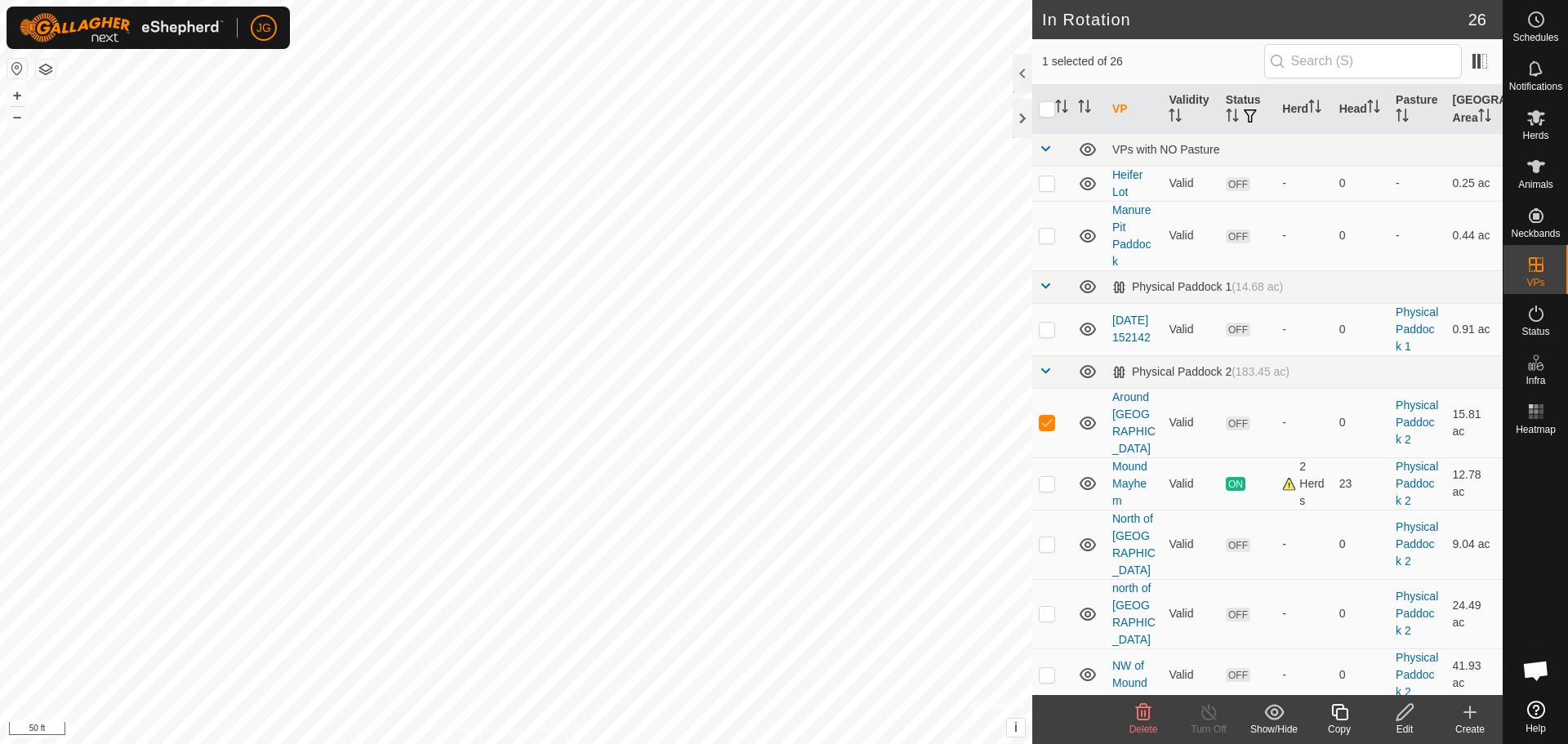
click at [1404, 713] on icon at bounding box center [1405, 712] width 20 height 20
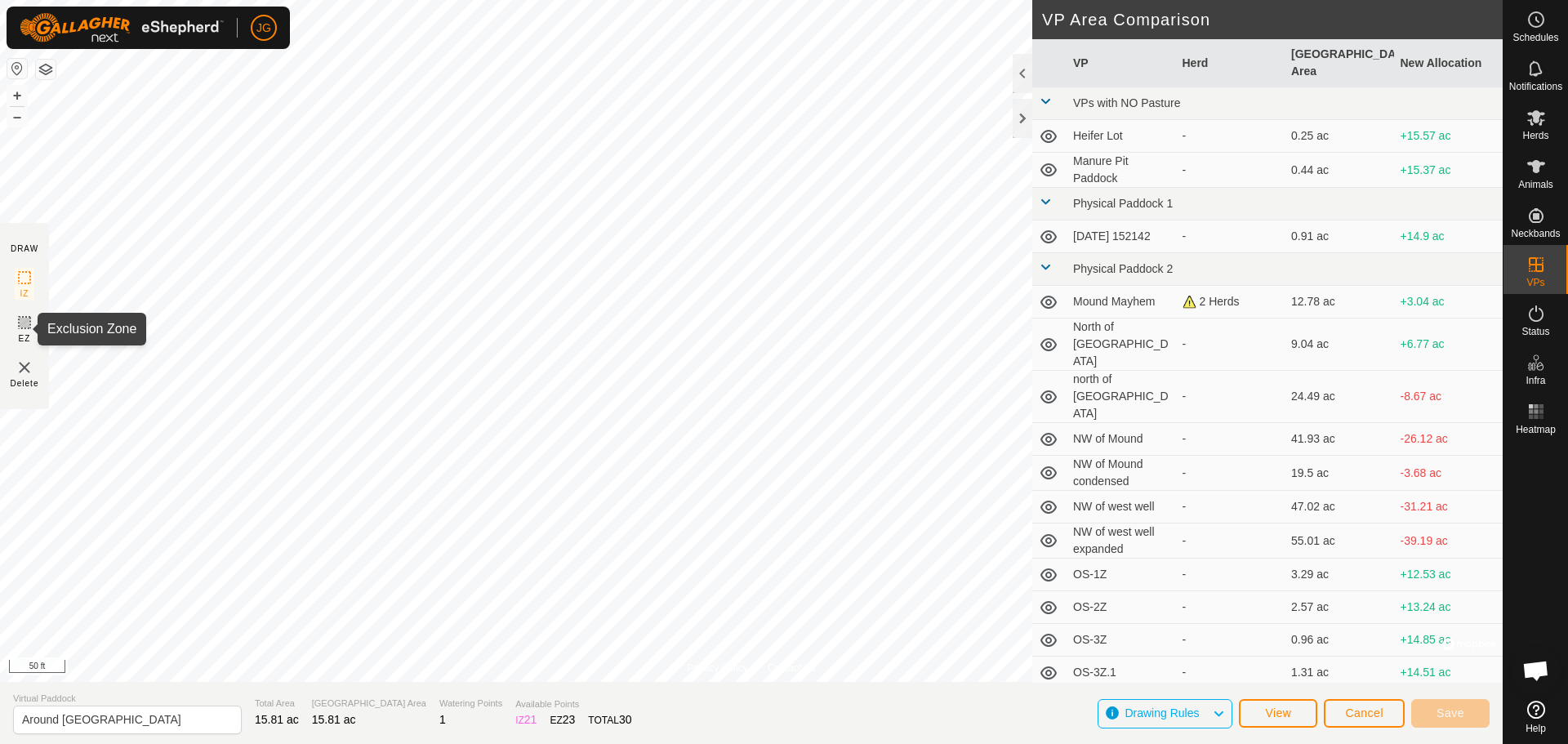
click at [24, 326] on icon at bounding box center [25, 323] width 20 height 20
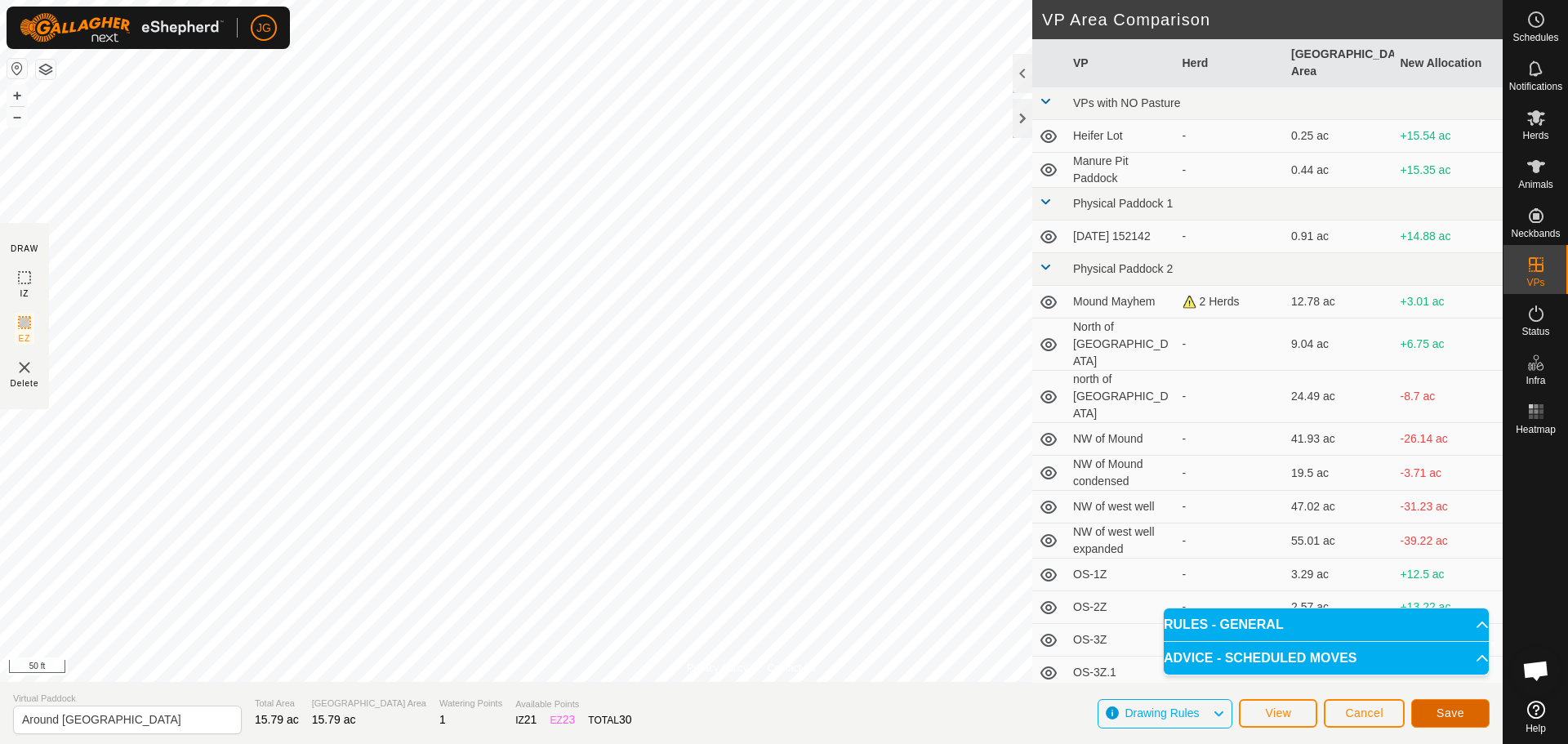
click at [1438, 712] on span "Save" at bounding box center [1450, 713] width 27 height 13
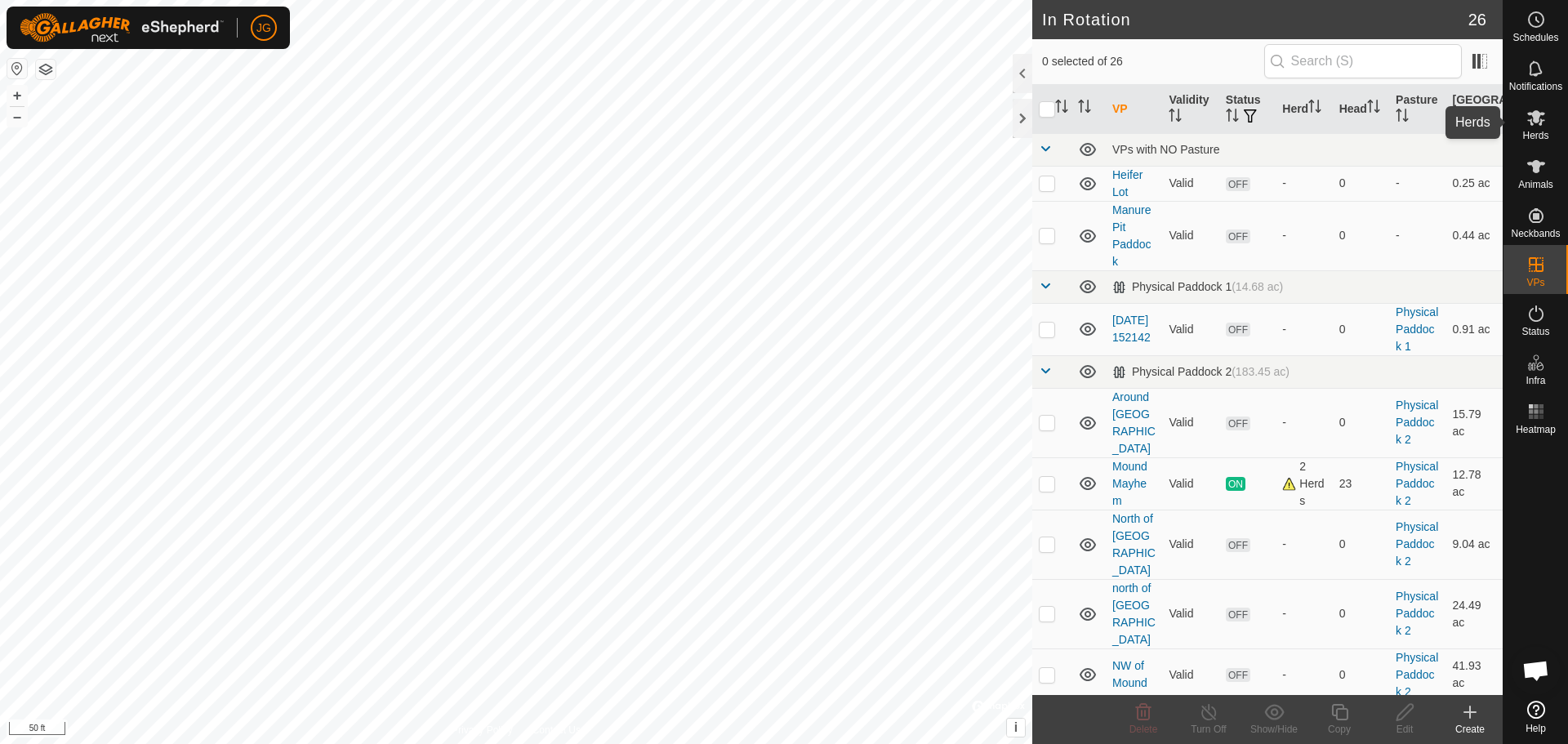
click at [1538, 120] on icon at bounding box center [1536, 118] width 18 height 16
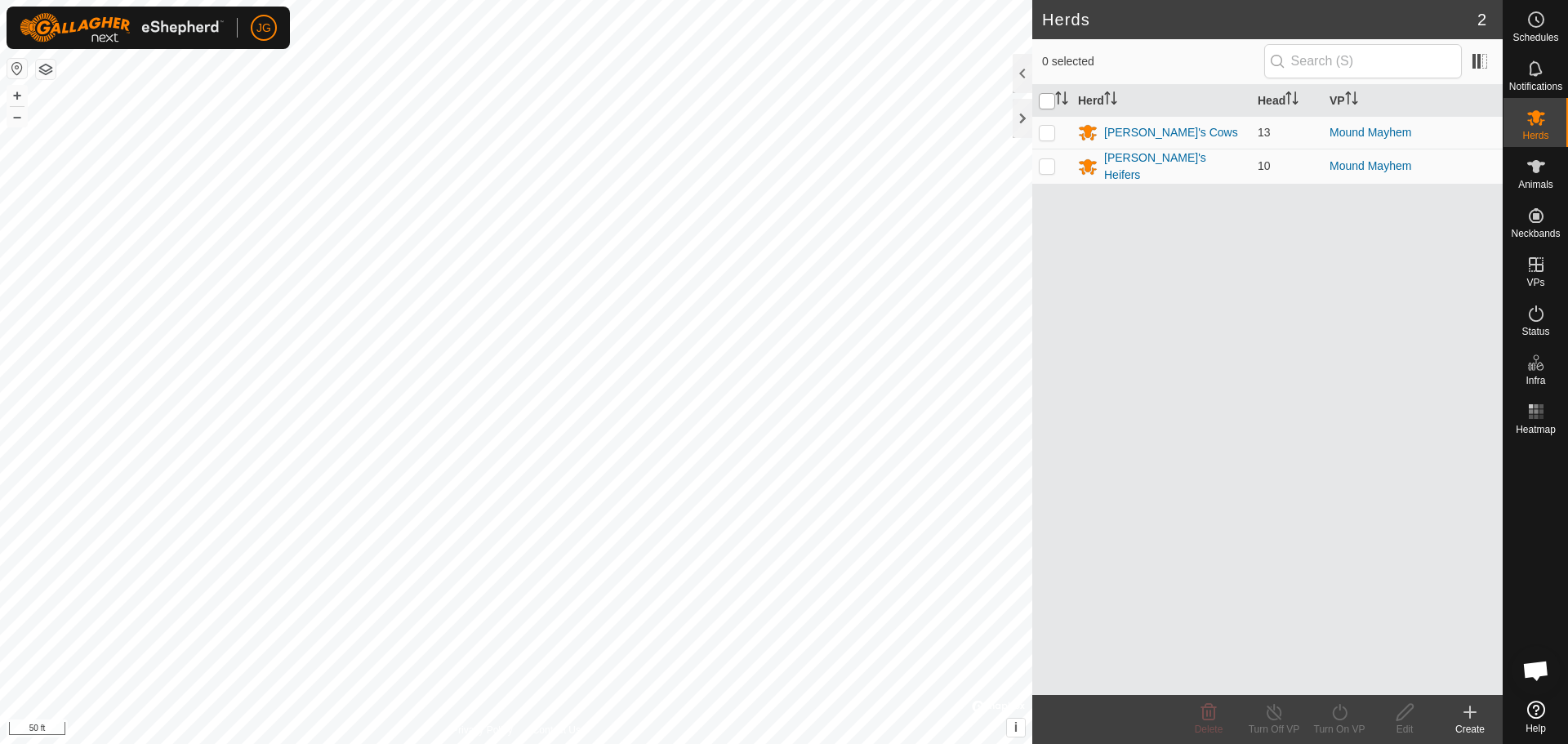
click at [1047, 96] on input "checkbox" at bounding box center [1047, 101] width 16 height 16
checkbox input "true"
click at [1346, 711] on icon at bounding box center [1339, 712] width 15 height 16
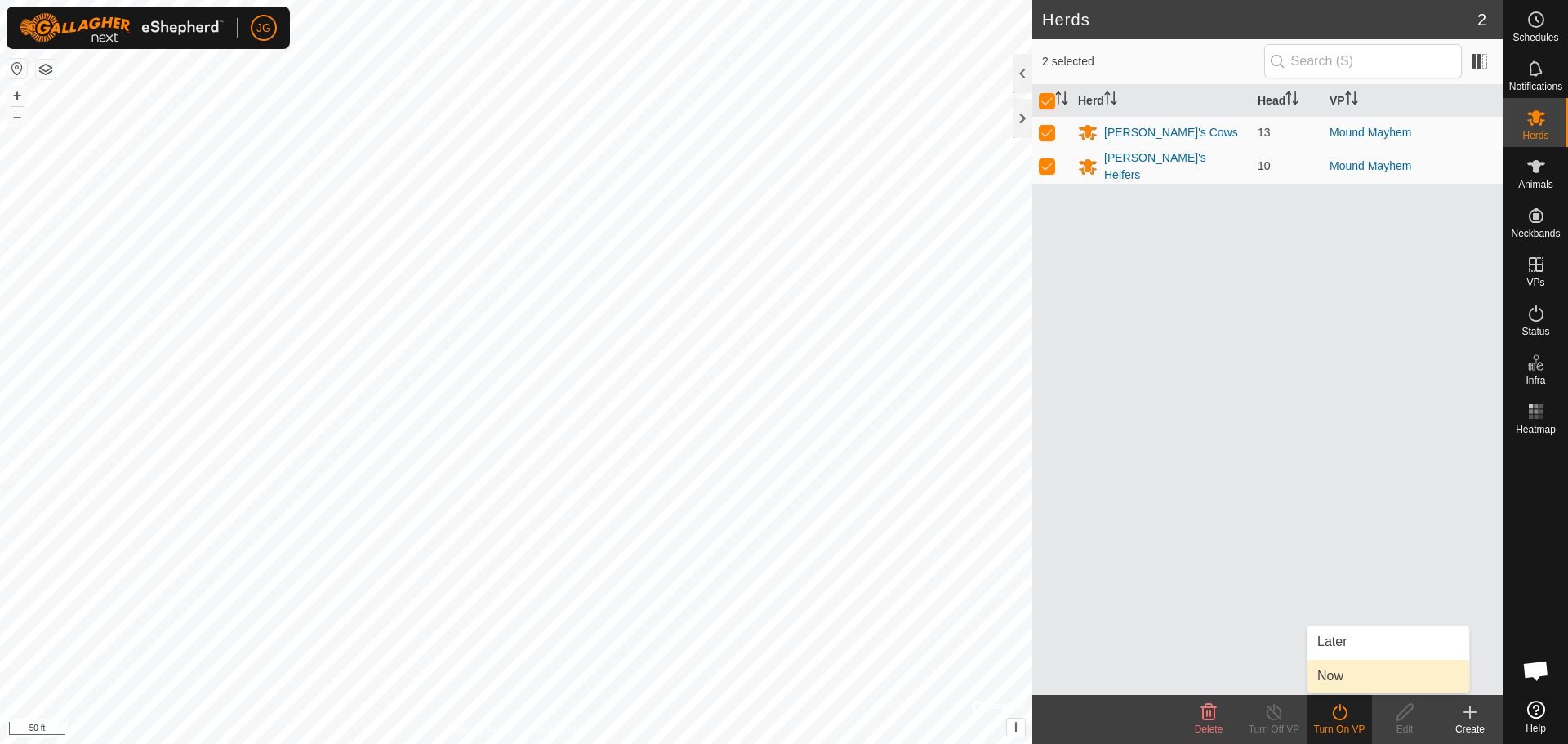
click at [1338, 674] on link "Now" at bounding box center [1388, 677] width 161 height 33
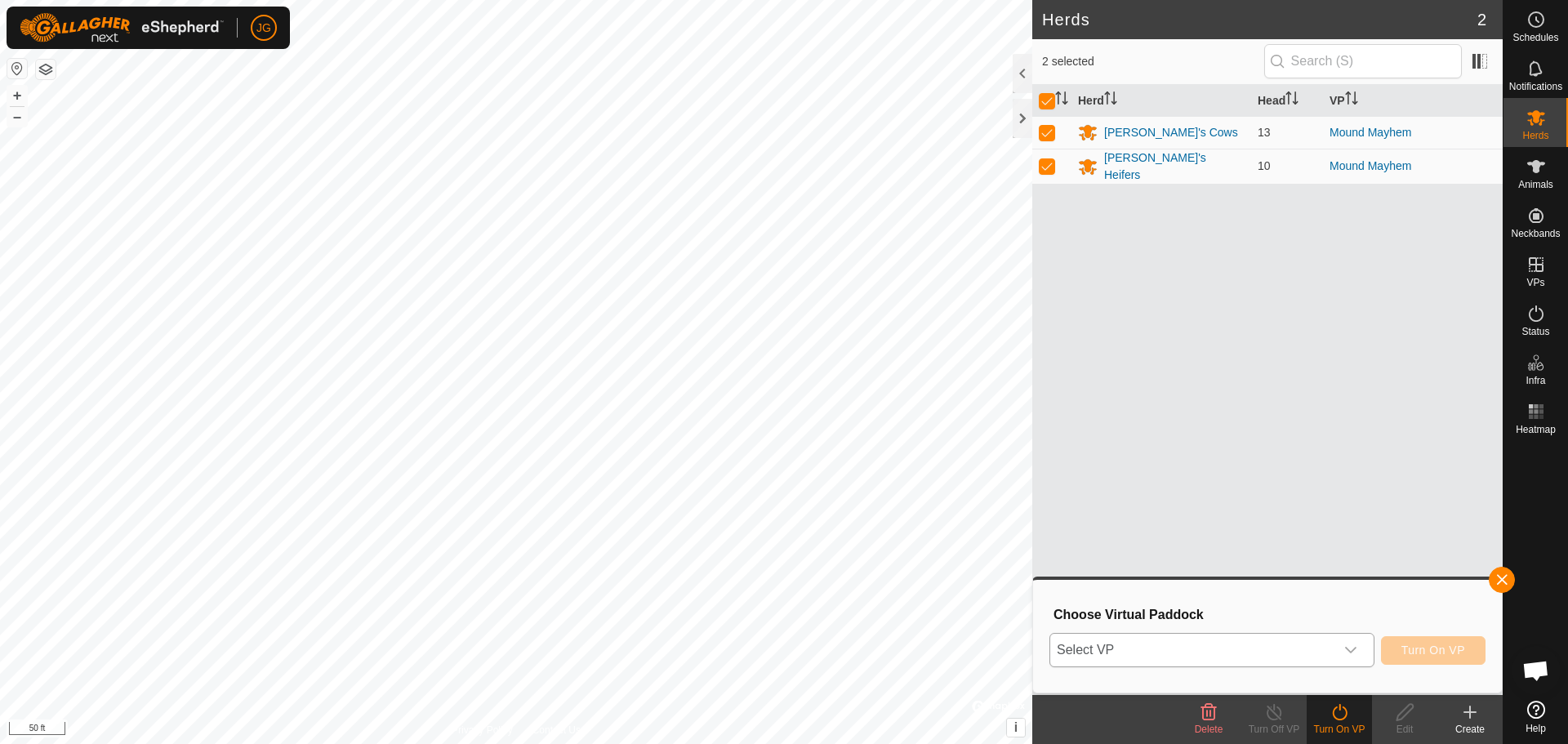
click at [1352, 654] on icon "dropdown trigger" at bounding box center [1351, 650] width 13 height 13
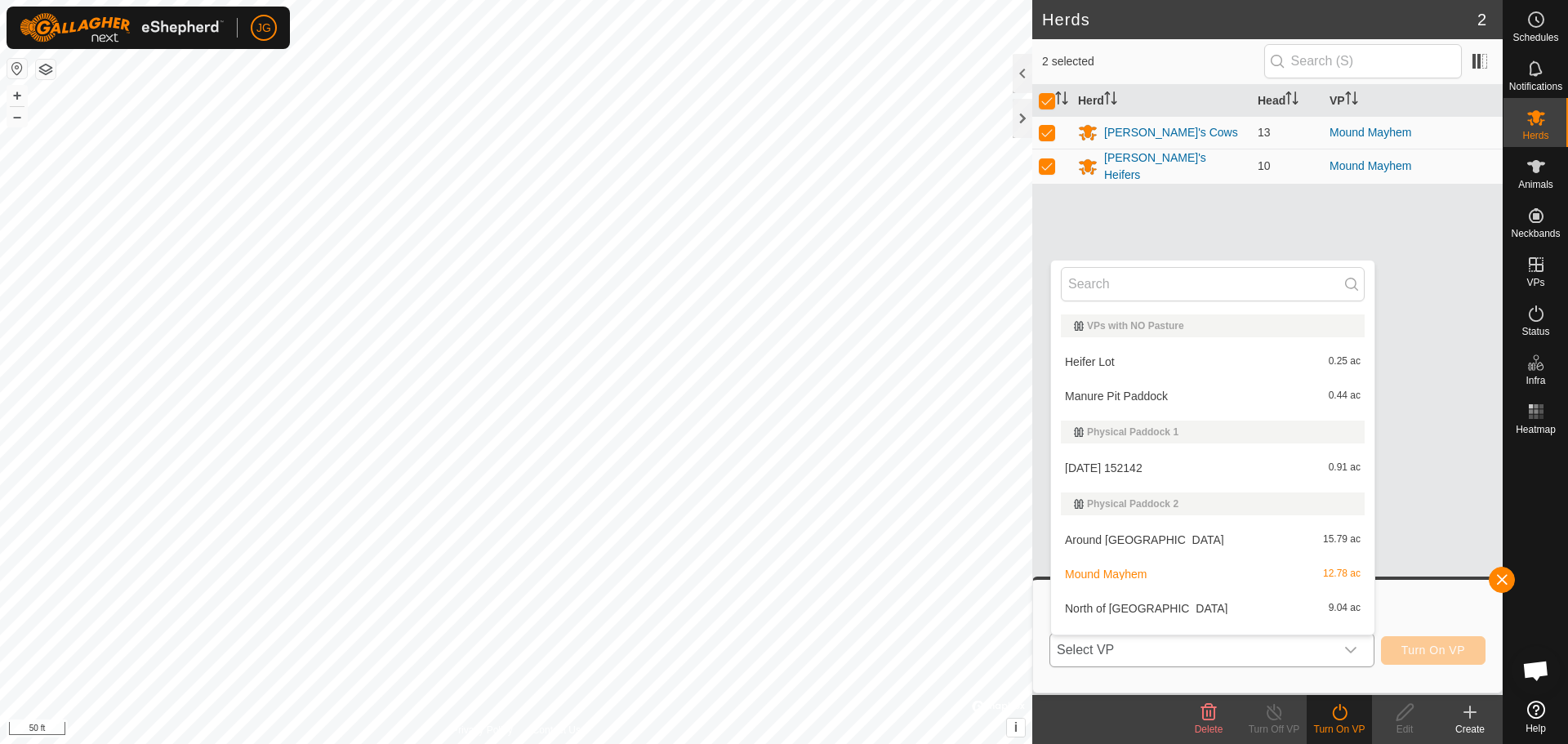
scroll to position [25, 0]
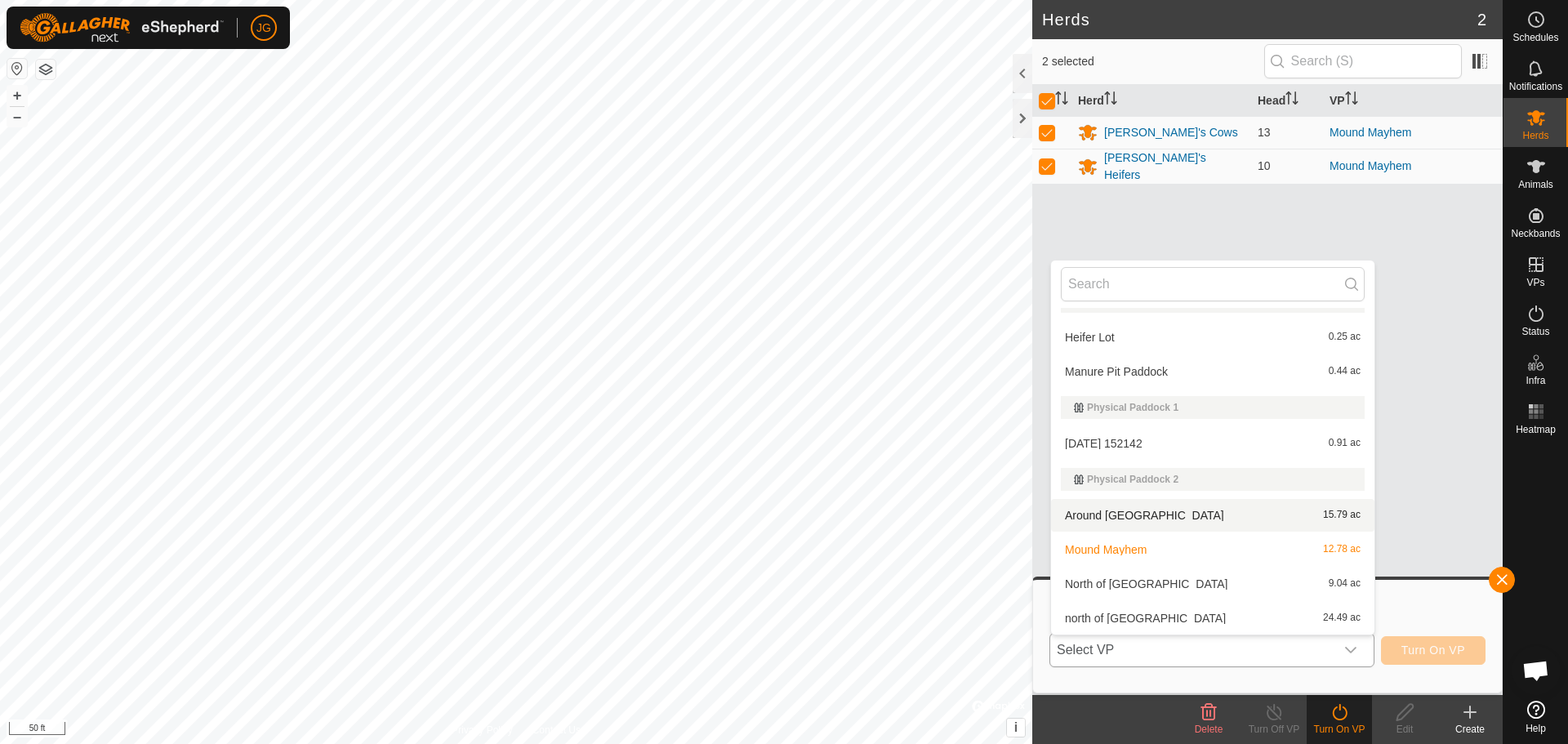
click at [1197, 515] on li "Around [GEOGRAPHIC_DATA] 15.79 ac" at bounding box center [1213, 515] width 324 height 33
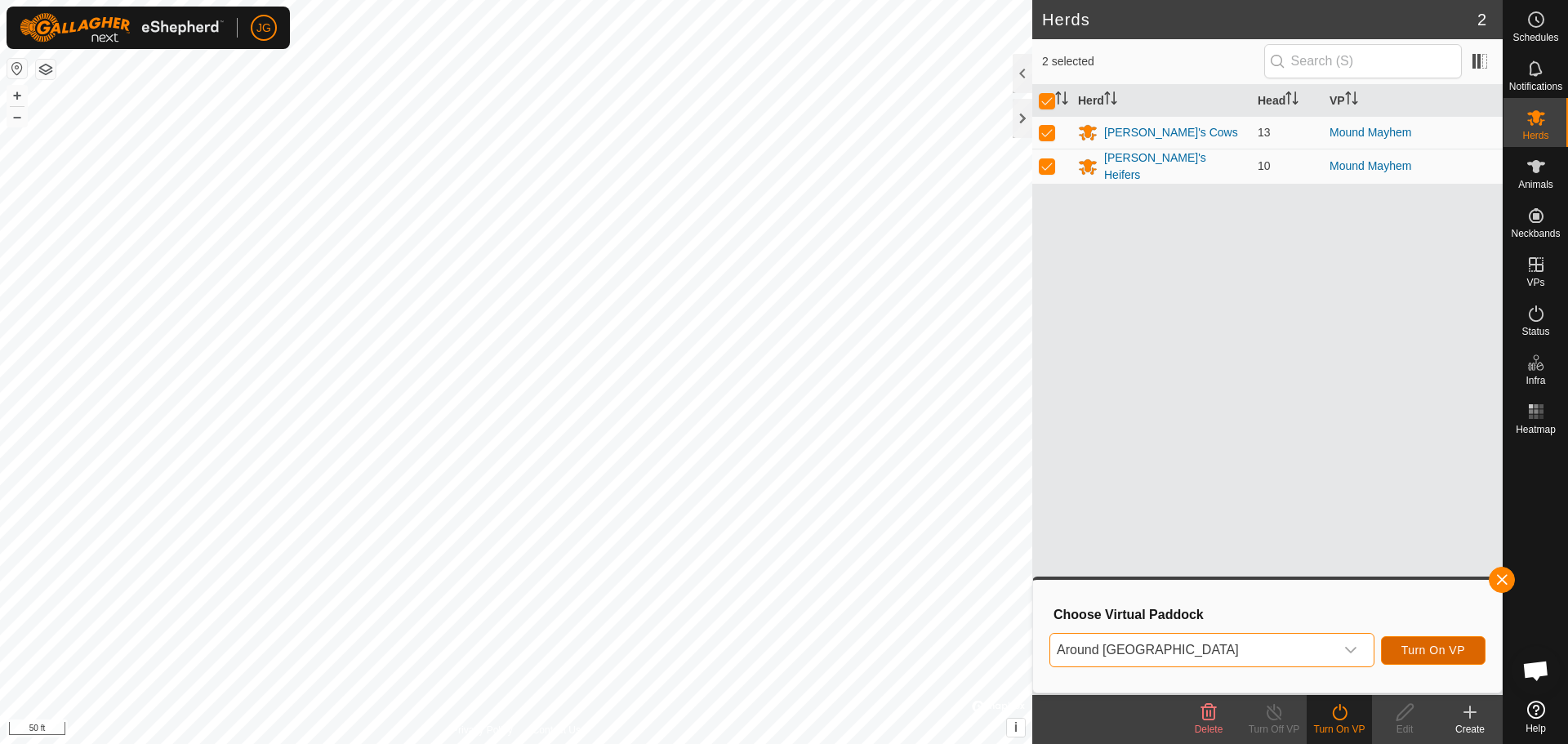
click at [1424, 650] on span "Turn On VP" at bounding box center [1433, 650] width 64 height 13
